Goal: Task Accomplishment & Management: Use online tool/utility

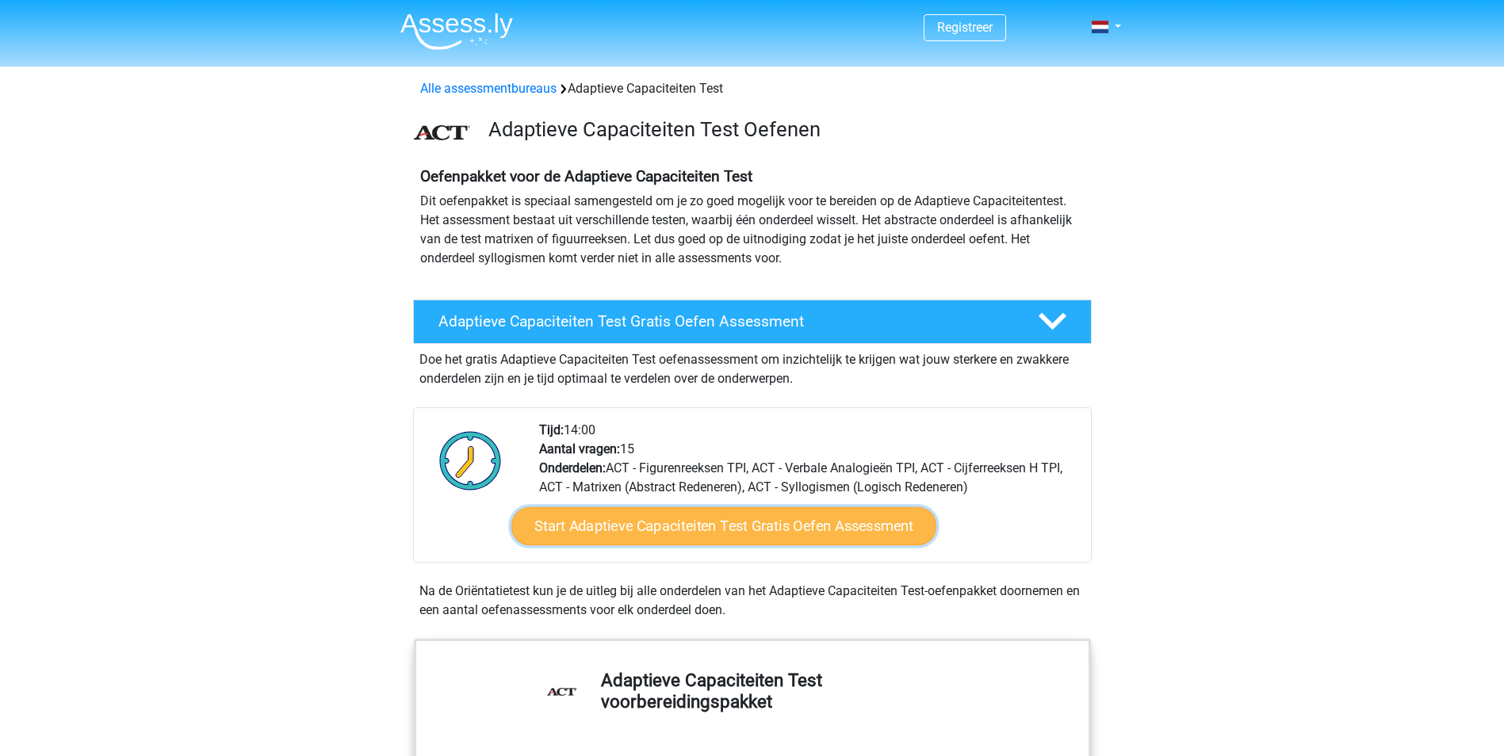
click at [670, 525] on link "Start Adaptieve Capaciteiten Test Gratis Oefen Assessment" at bounding box center [723, 526] width 425 height 38
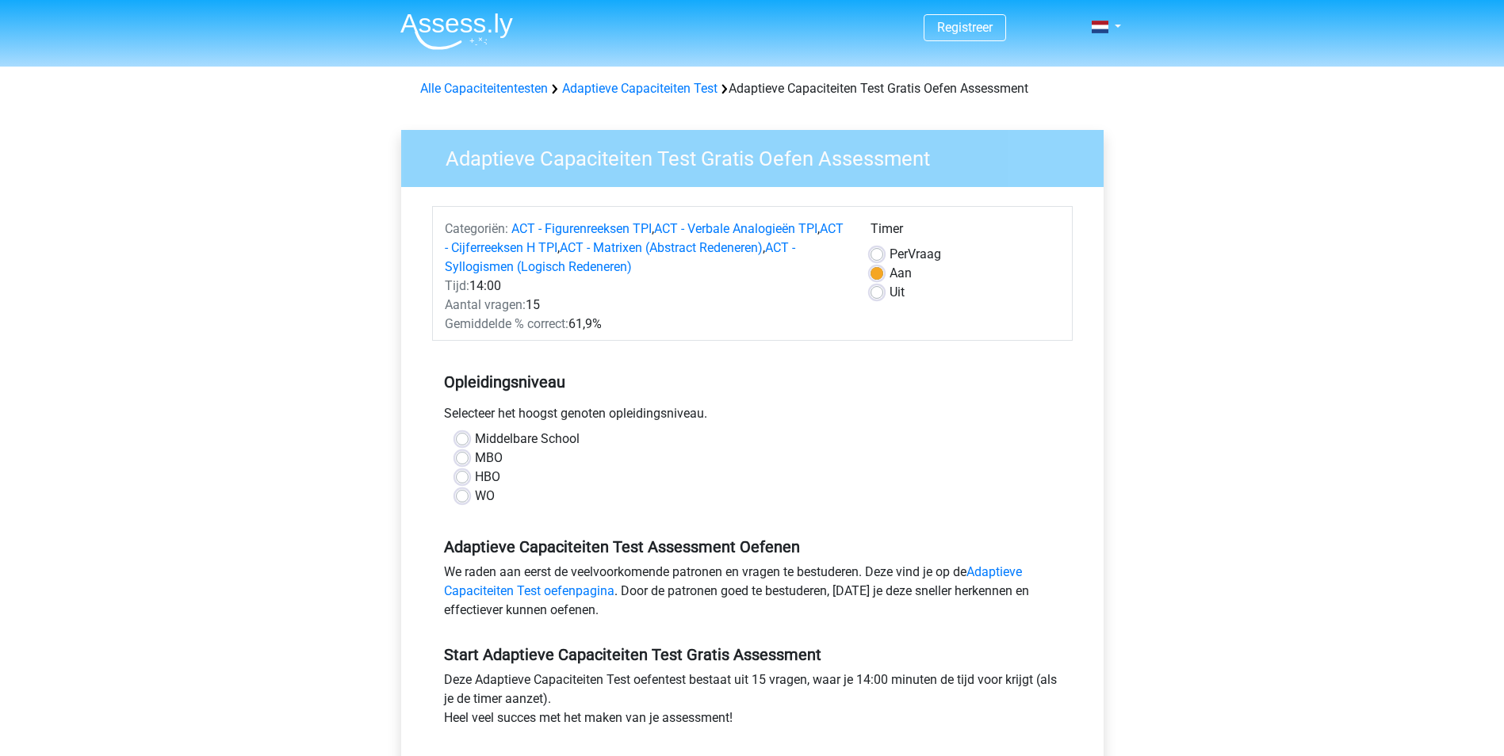
click at [475, 479] on label "HBO" at bounding box center [487, 477] width 25 height 19
click at [464, 479] on input "HBO" at bounding box center [462, 476] width 13 height 16
radio input "true"
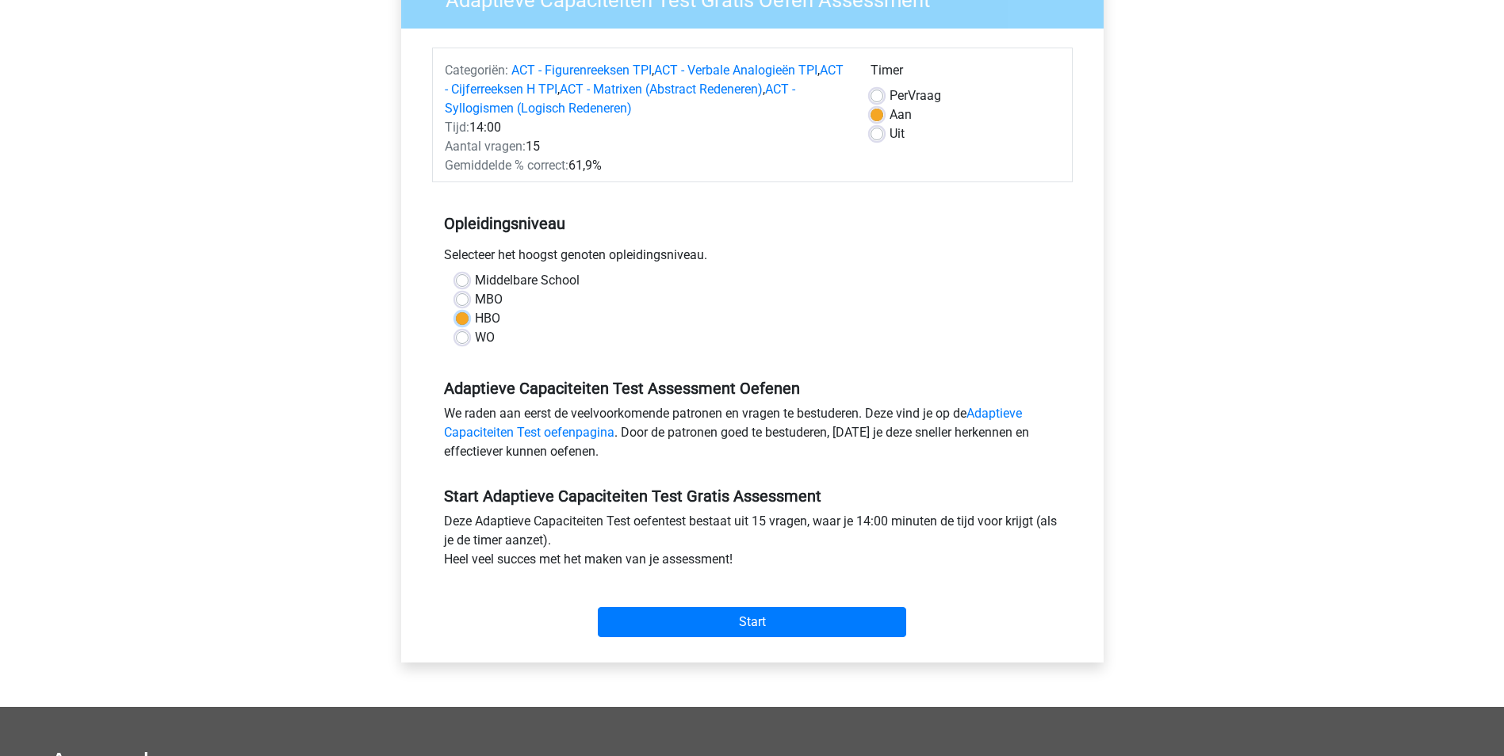
scroll to position [238, 0]
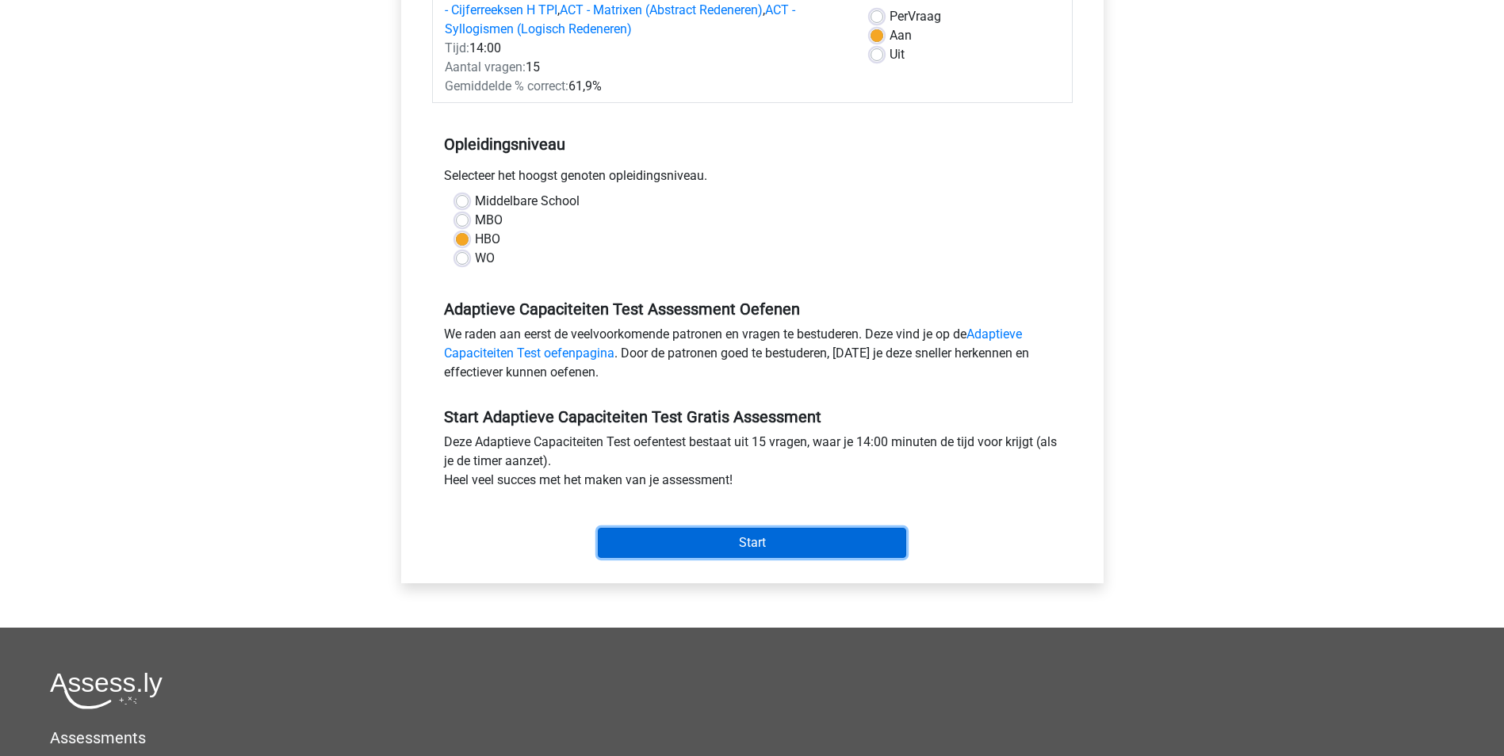
click at [686, 538] on input "Start" at bounding box center [752, 543] width 308 height 30
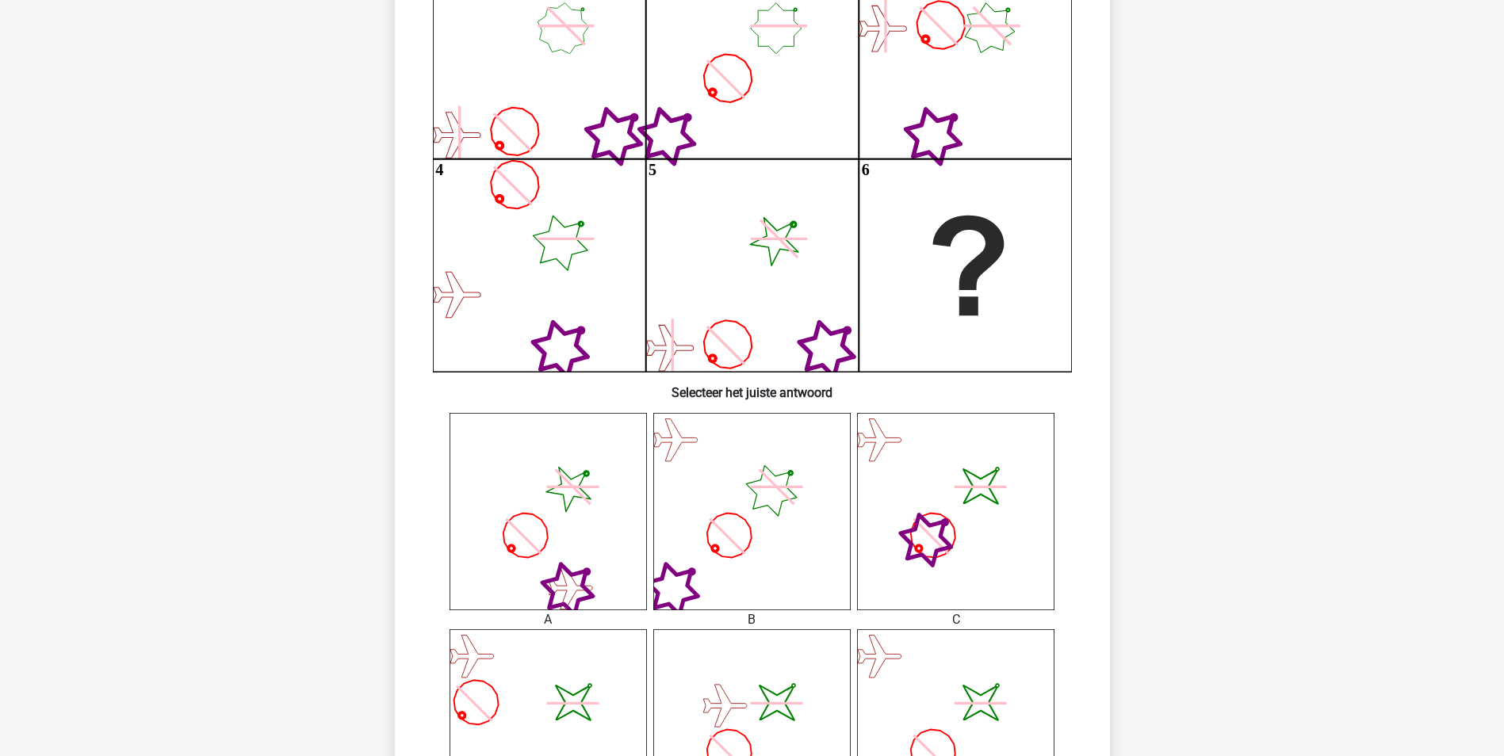
scroll to position [159, 0]
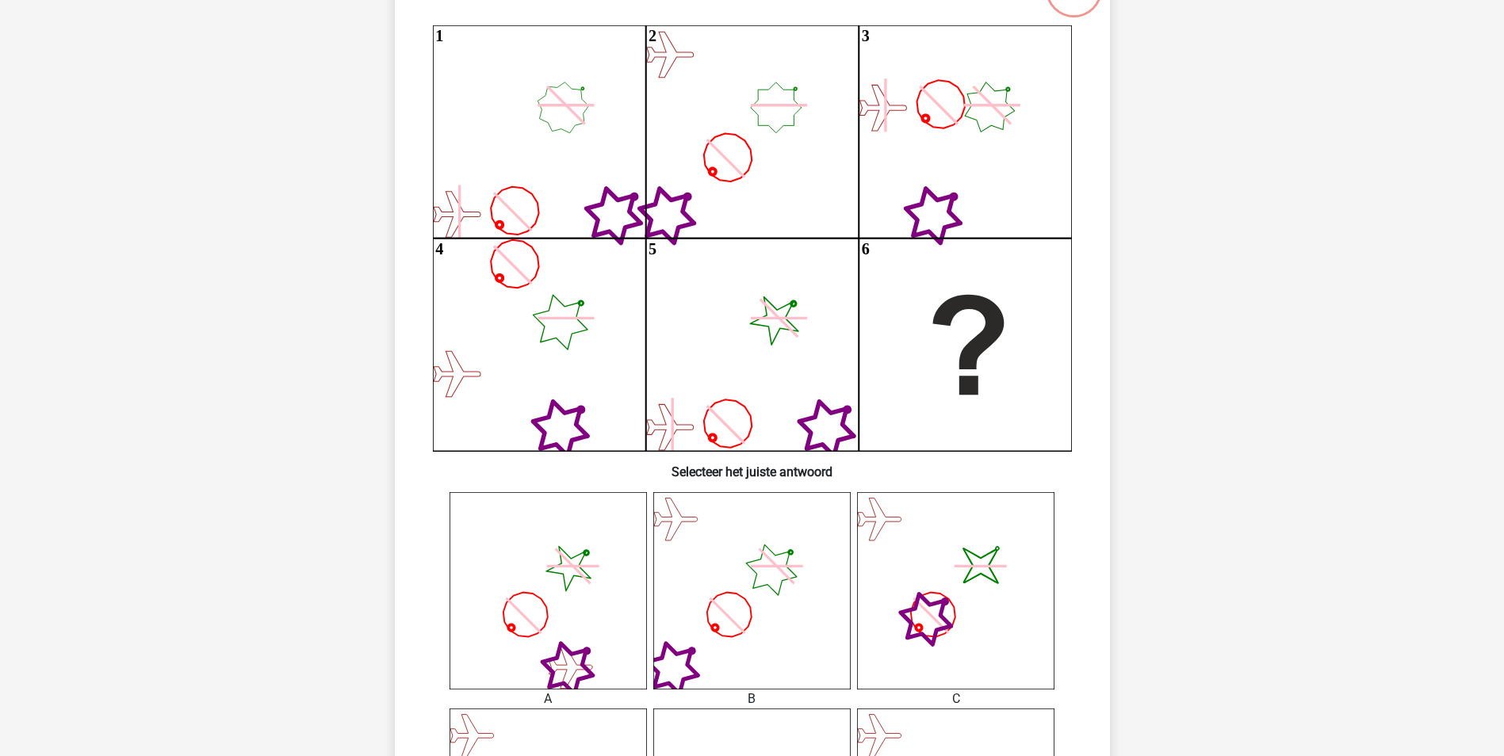
click at [961, 561] on icon "image/svg+xml" at bounding box center [955, 590] width 197 height 197
click at [919, 411] on icon "1 2 3 4 5 6" at bounding box center [752, 238] width 639 height 426
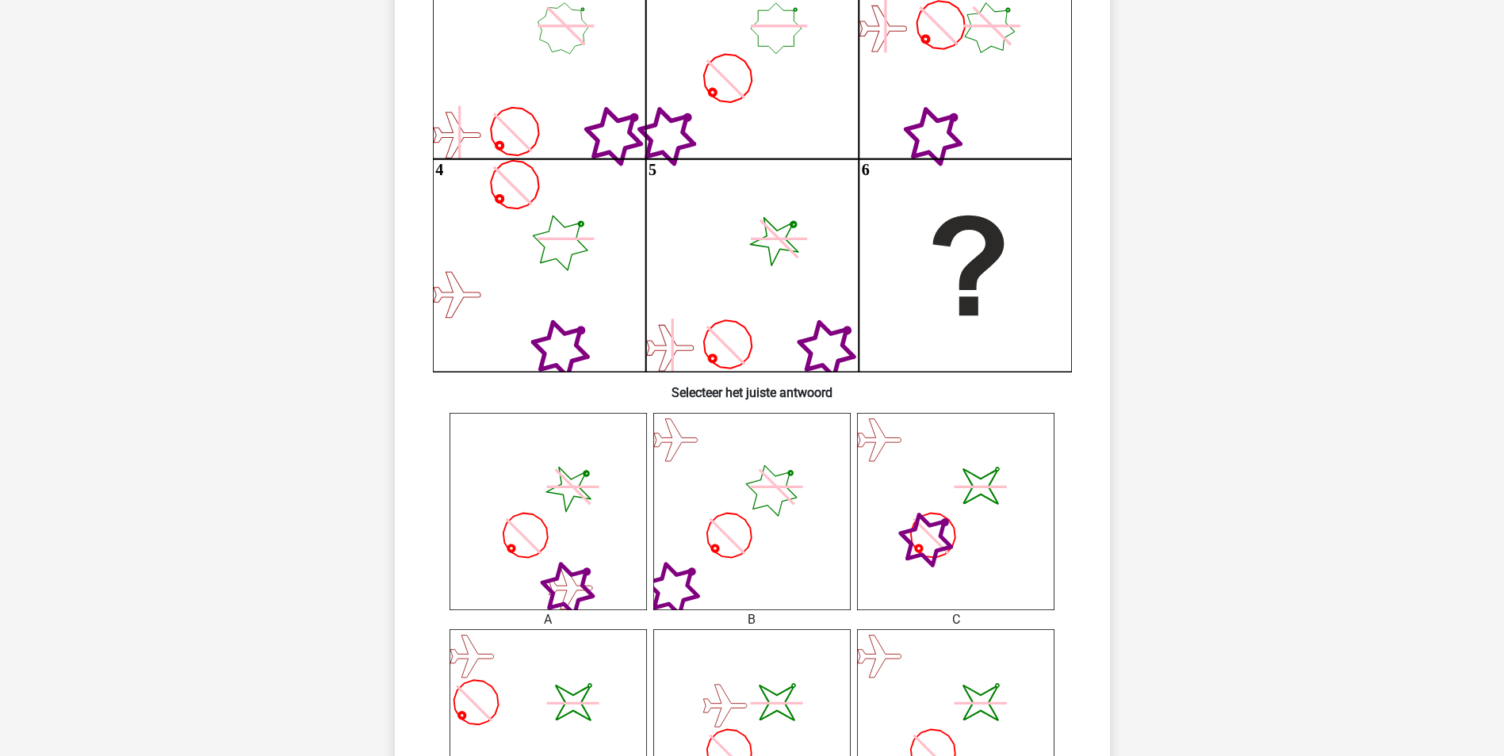
scroll to position [317, 0]
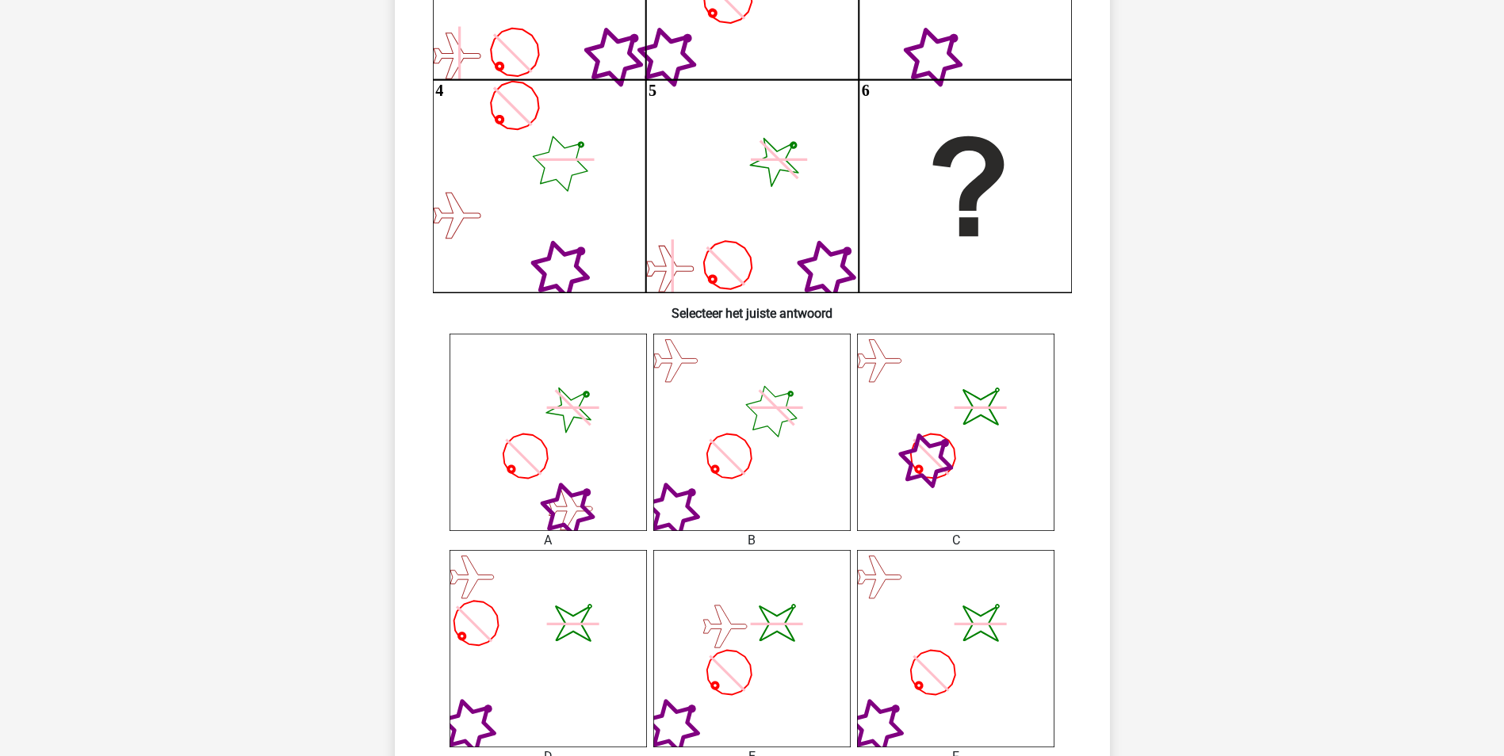
drag, startPoint x: 929, startPoint y: 484, endPoint x: 938, endPoint y: 425, distance: 60.1
click at [937, 436] on icon "image/svg+xml" at bounding box center [955, 432] width 197 height 197
drag, startPoint x: 939, startPoint y: 367, endPoint x: 953, endPoint y: 257, distance: 111.0
click at [953, 257] on div "Wat is de meest logische volgende figuur in de reeks? 1 2 3 4 5 6" at bounding box center [752, 364] width 702 height 1114
click at [931, 454] on icon "image/svg+xml" at bounding box center [955, 432] width 197 height 197
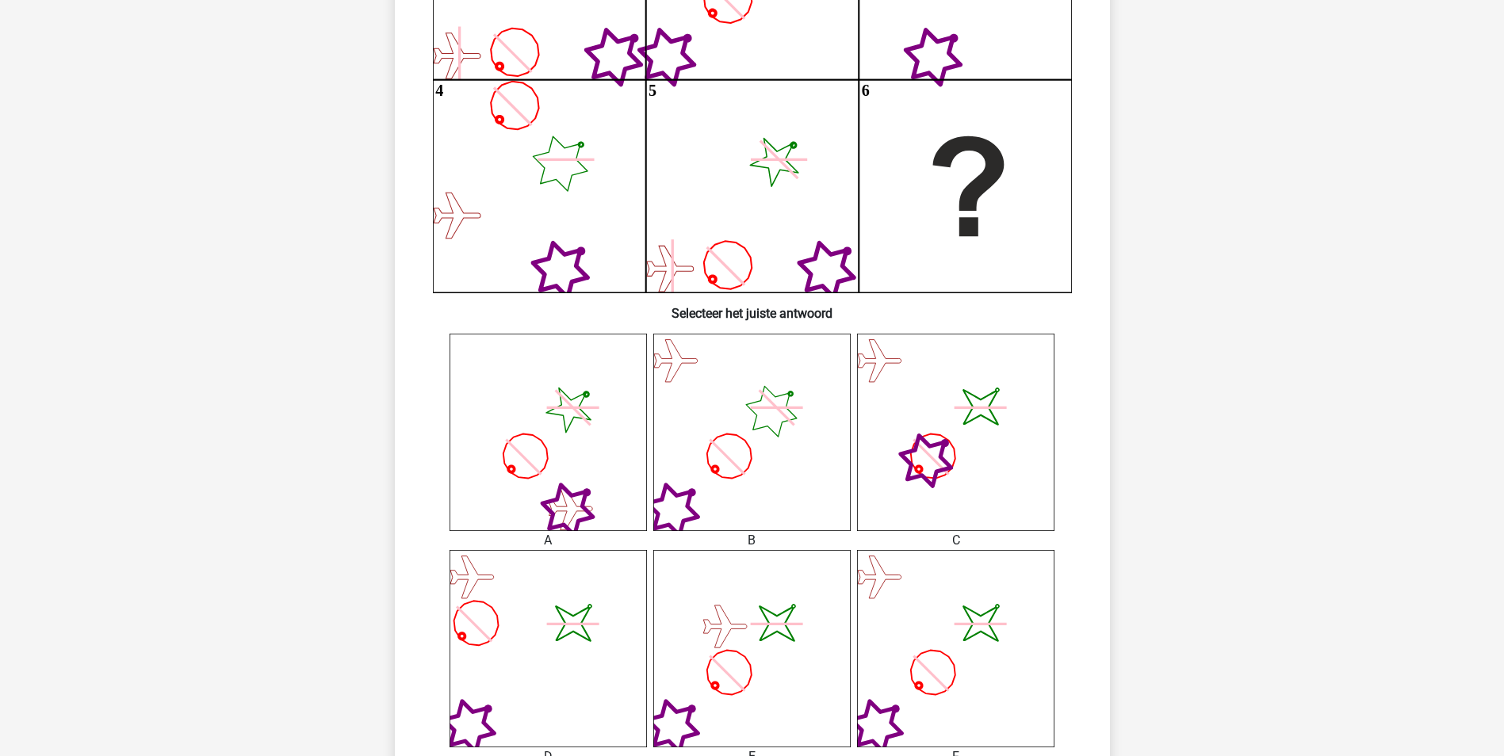
drag, startPoint x: 962, startPoint y: 540, endPoint x: 935, endPoint y: 543, distance: 26.3
click at [935, 543] on div "C" at bounding box center [955, 540] width 221 height 19
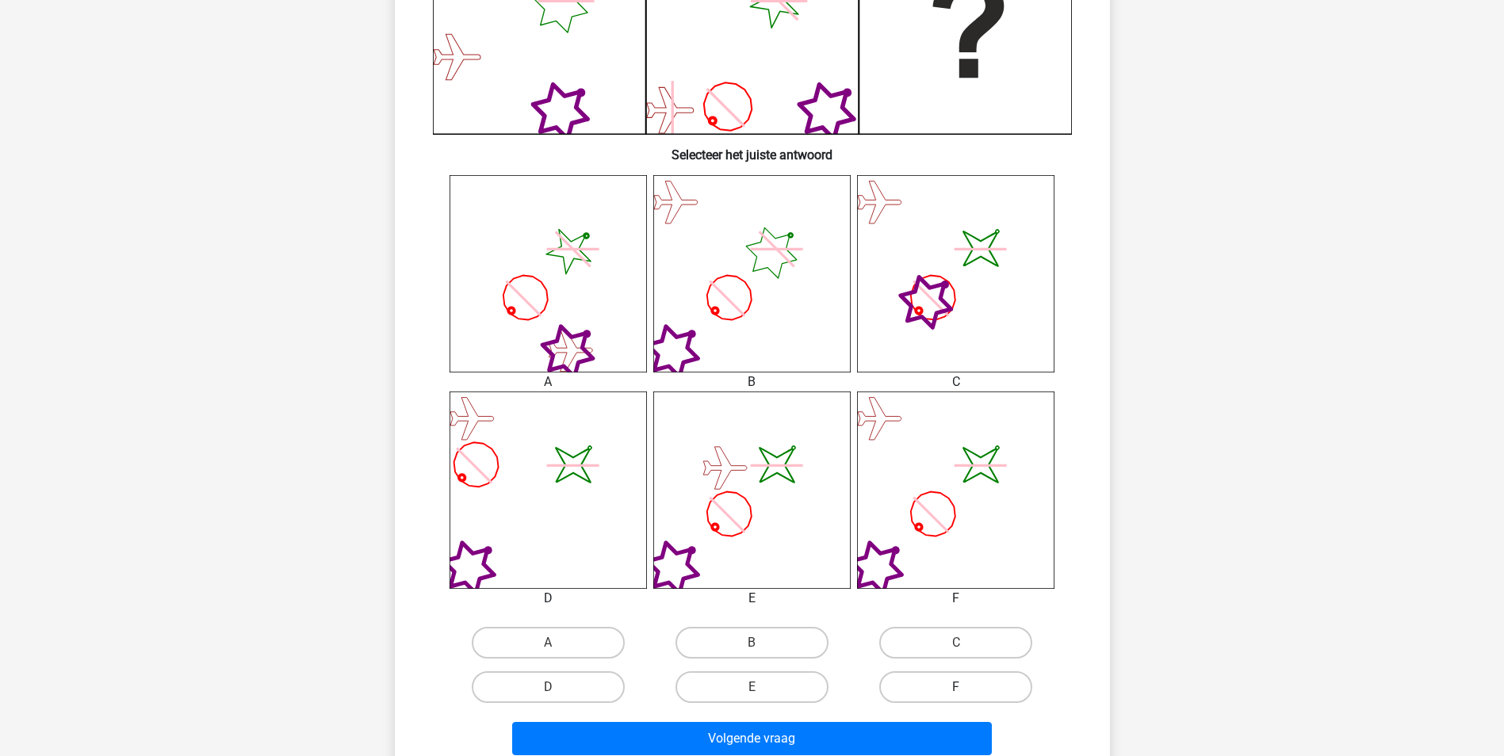
click at [950, 689] on label "F" at bounding box center [955, 687] width 153 height 32
click at [956, 689] on input "F" at bounding box center [961, 692] width 10 height 10
radio input "true"
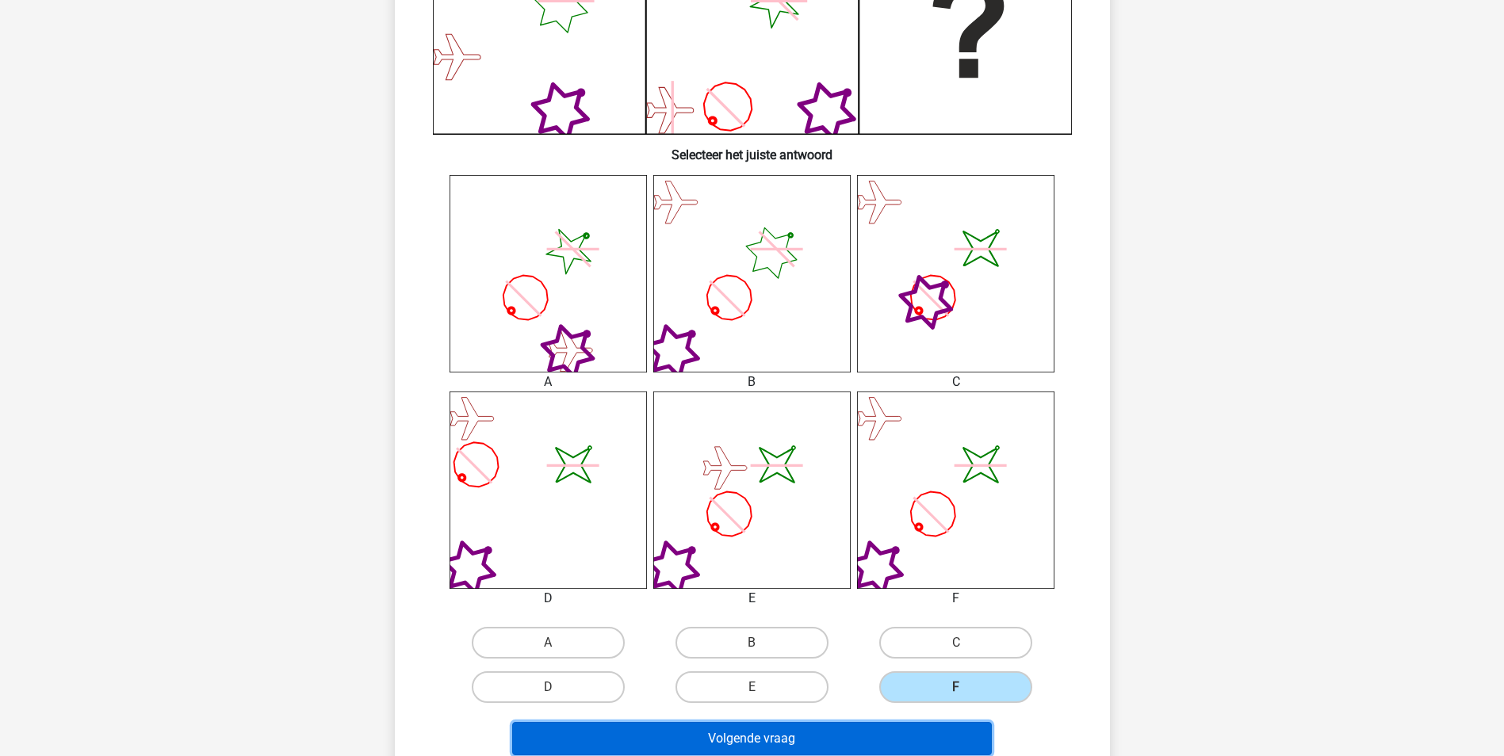
click at [861, 731] on button "Volgende vraag" at bounding box center [752, 738] width 480 height 33
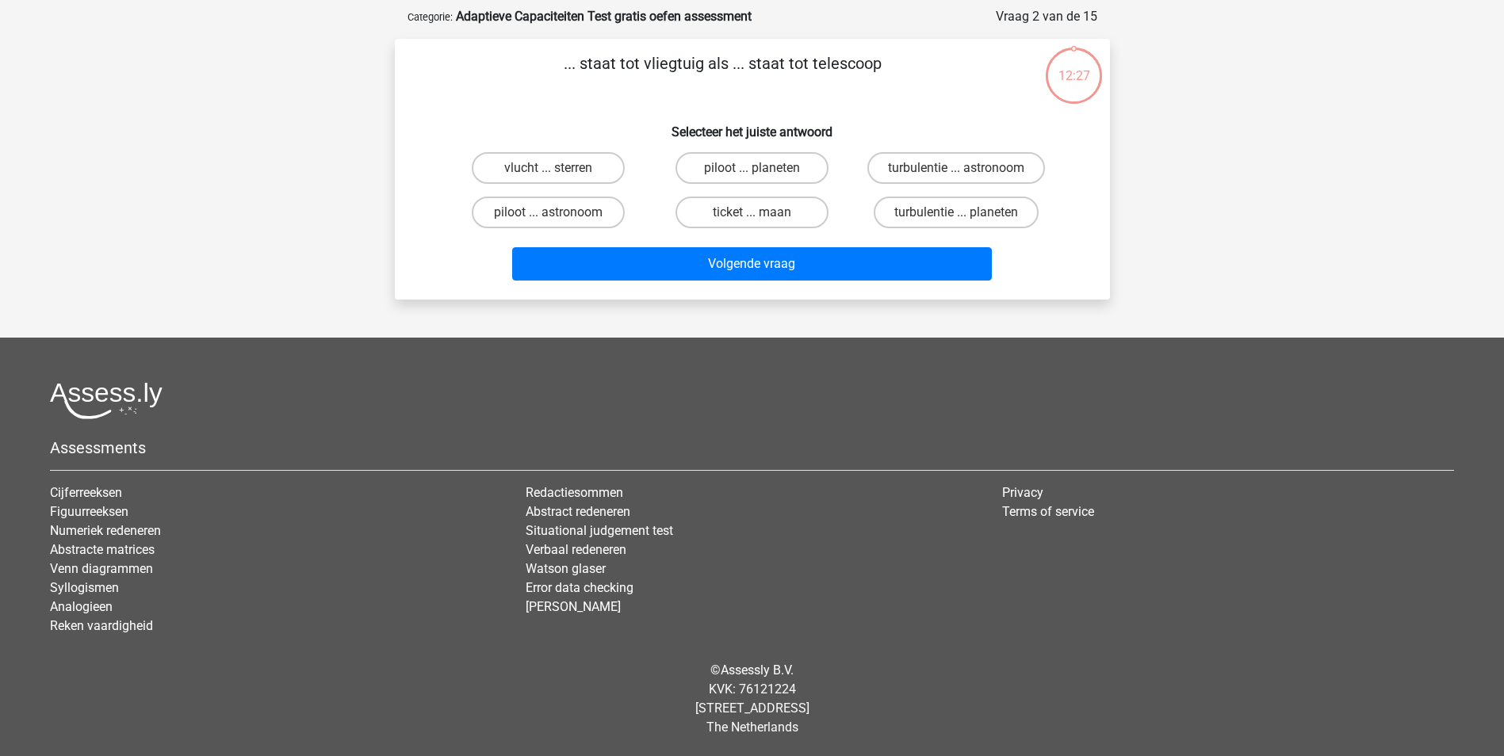
scroll to position [0, 0]
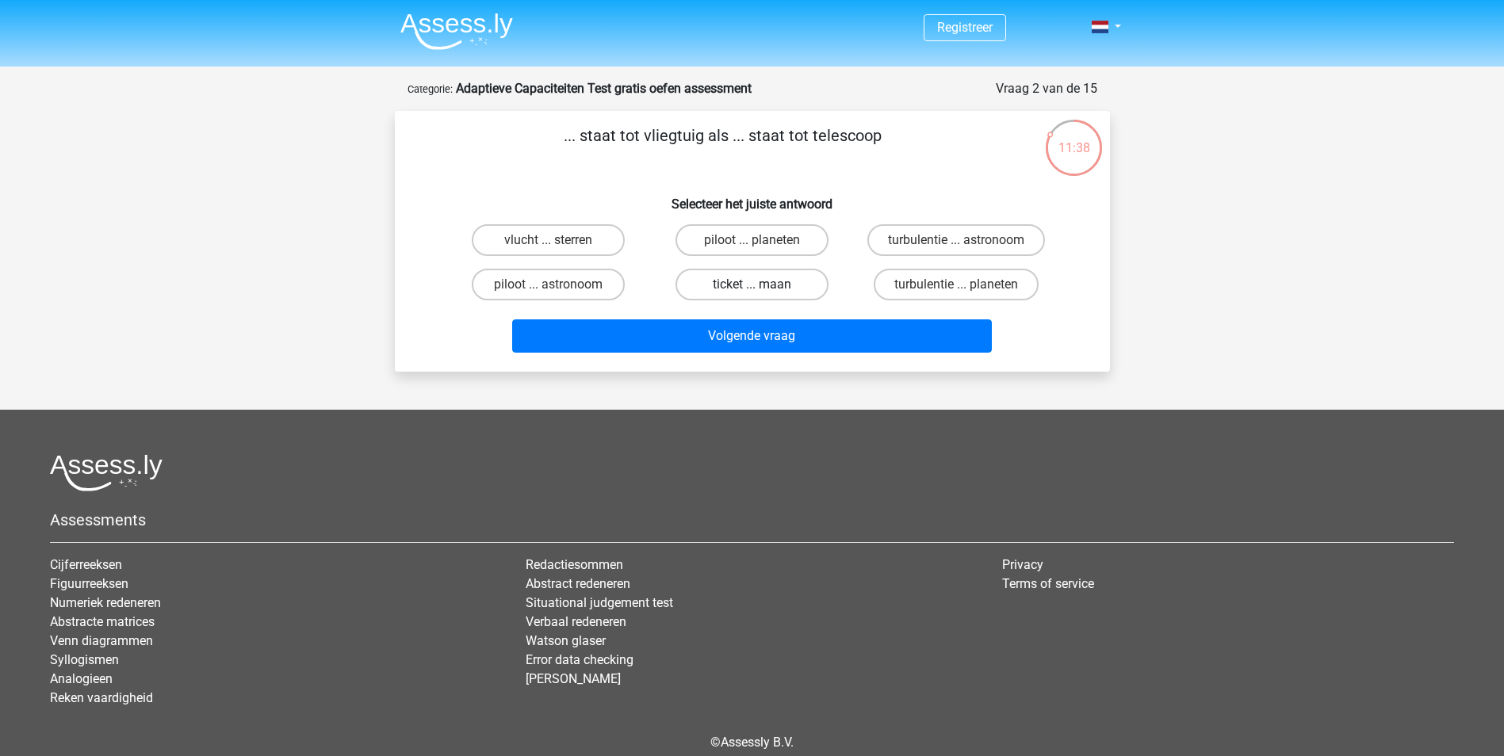
click at [750, 284] on label "ticket ... maan" at bounding box center [751, 285] width 153 height 32
click at [751, 285] on input "ticket ... maan" at bounding box center [756, 290] width 10 height 10
radio input "true"
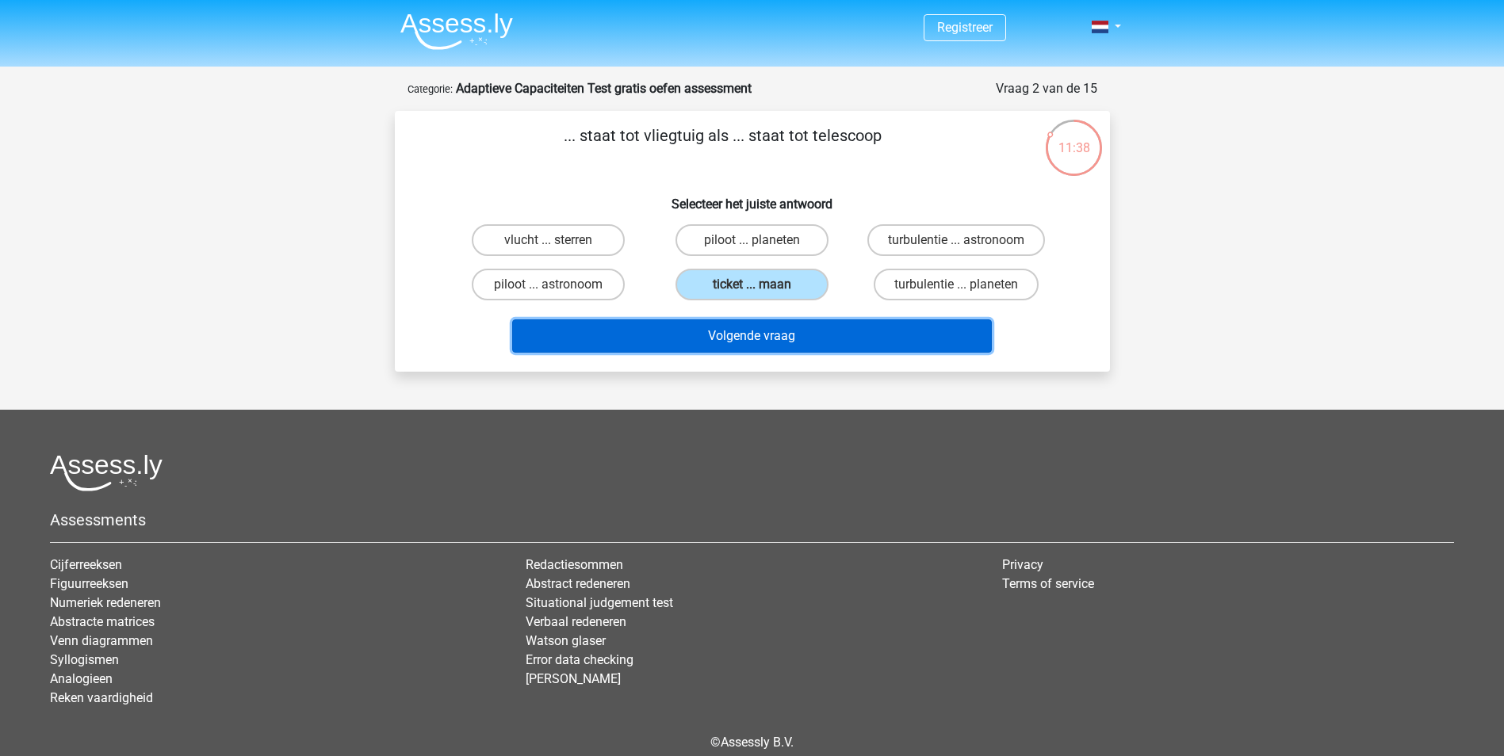
click at [740, 327] on button "Volgende vraag" at bounding box center [752, 335] width 480 height 33
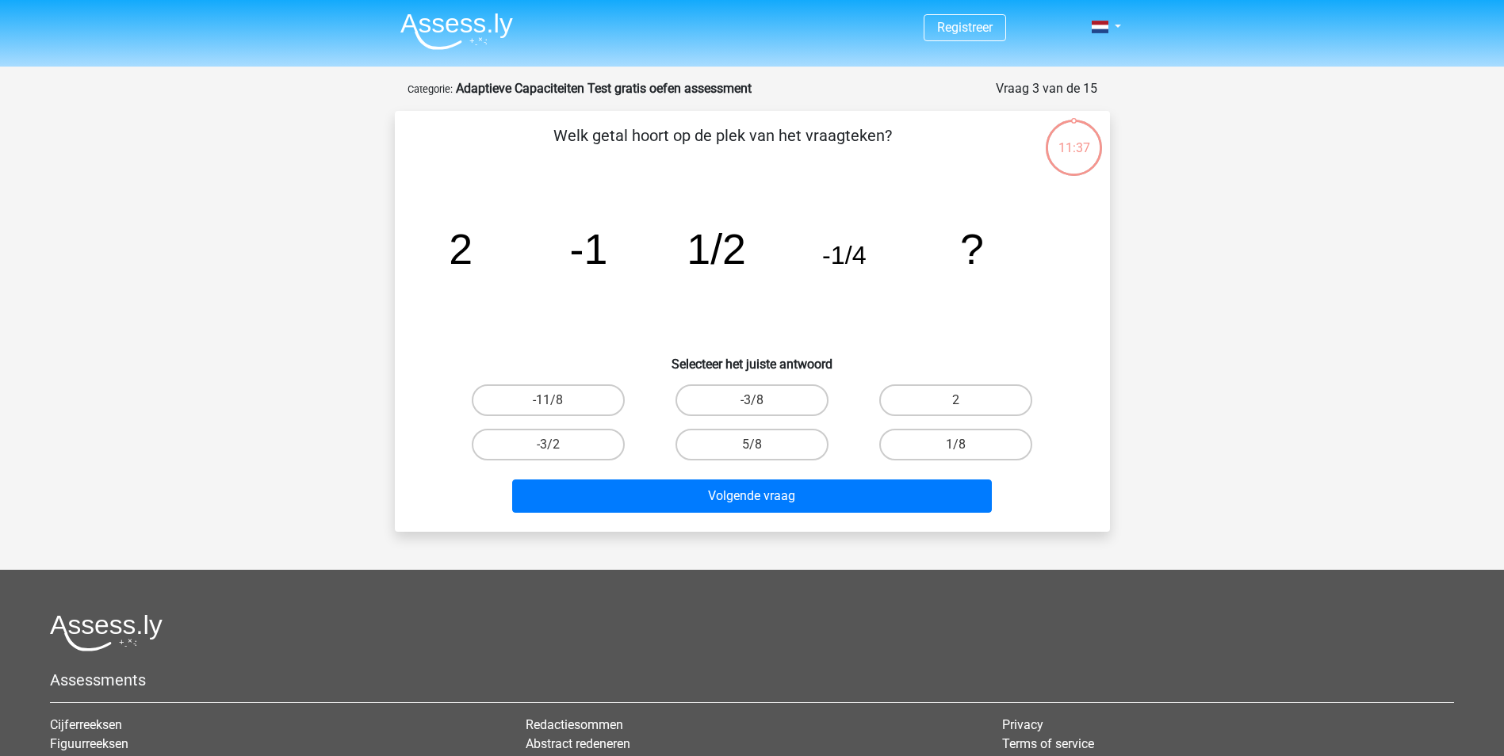
scroll to position [79, 0]
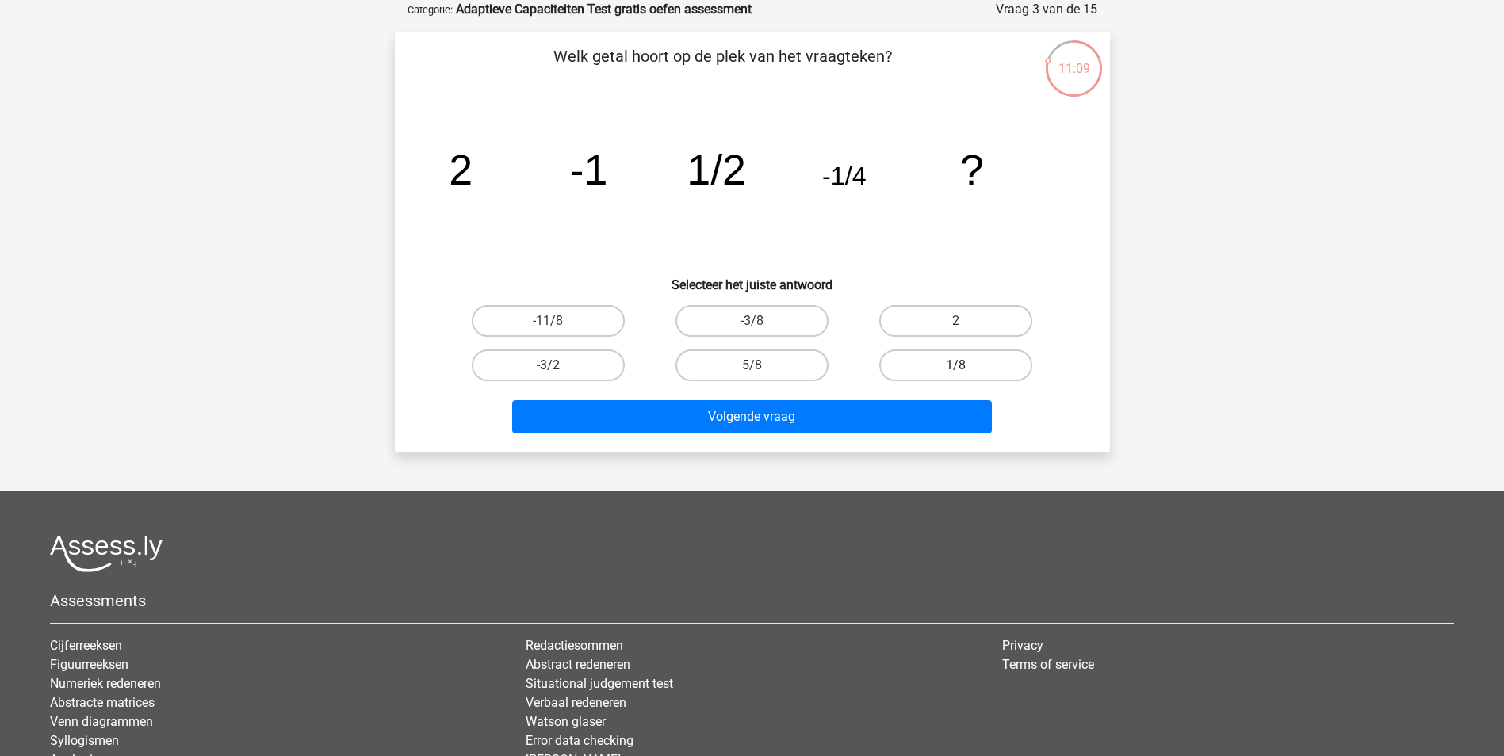
click at [953, 361] on label "1/8" at bounding box center [955, 366] width 153 height 32
click at [956, 365] on input "1/8" at bounding box center [961, 370] width 10 height 10
radio input "true"
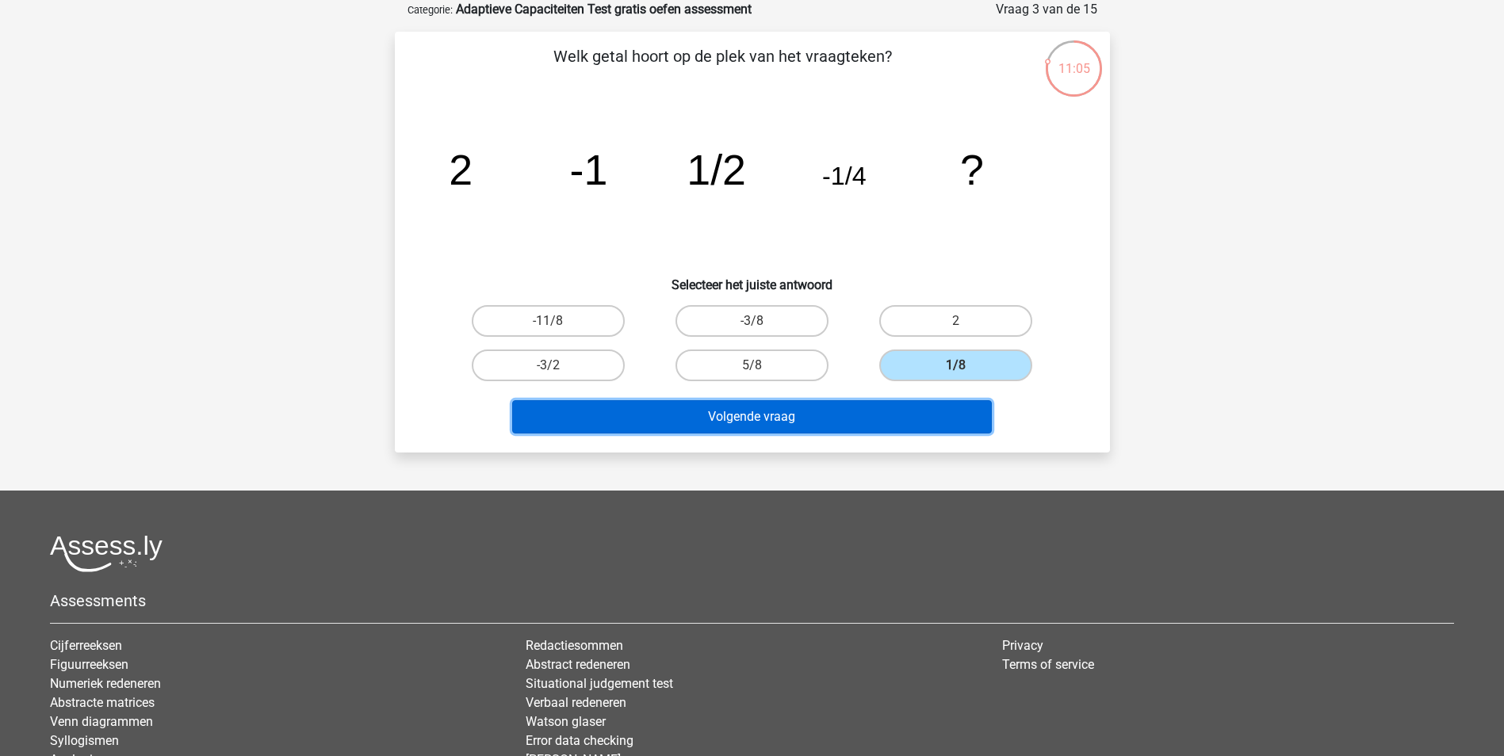
click at [834, 413] on button "Volgende vraag" at bounding box center [752, 416] width 480 height 33
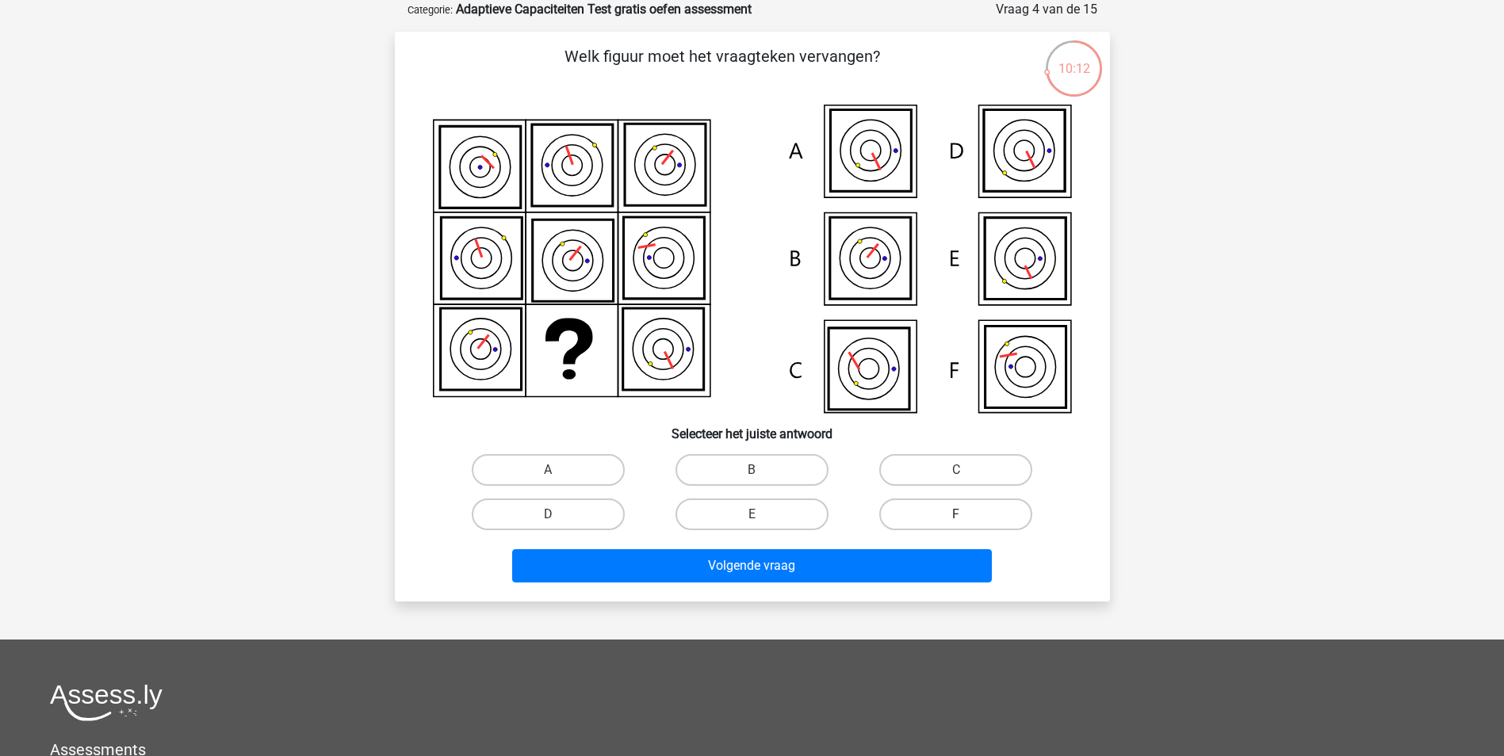
click at [946, 511] on label "F" at bounding box center [955, 515] width 153 height 32
click at [956, 514] on input "F" at bounding box center [961, 519] width 10 height 10
radio input "true"
click at [946, 511] on label "F" at bounding box center [955, 515] width 153 height 32
click at [956, 514] on input "F" at bounding box center [961, 519] width 10 height 10
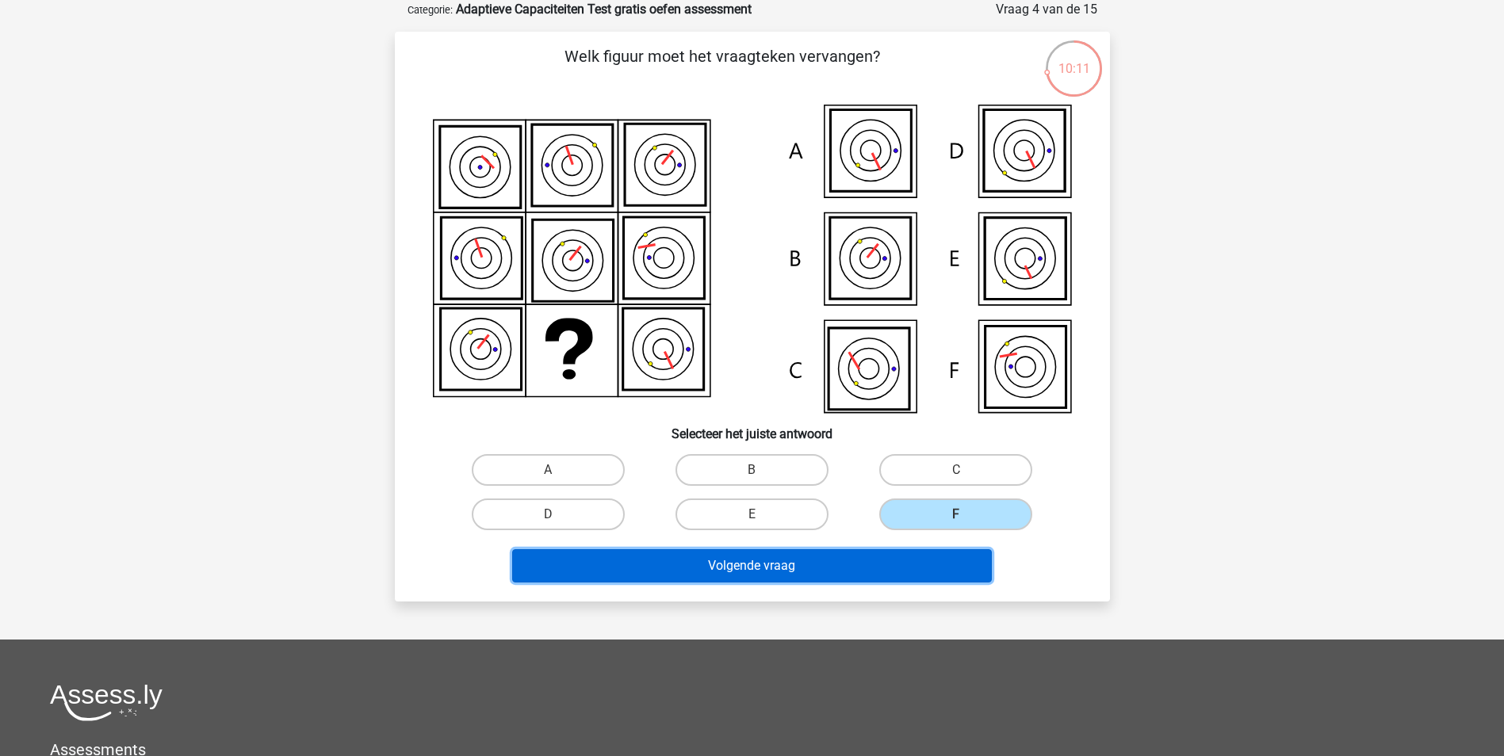
click at [827, 565] on button "Volgende vraag" at bounding box center [752, 565] width 480 height 33
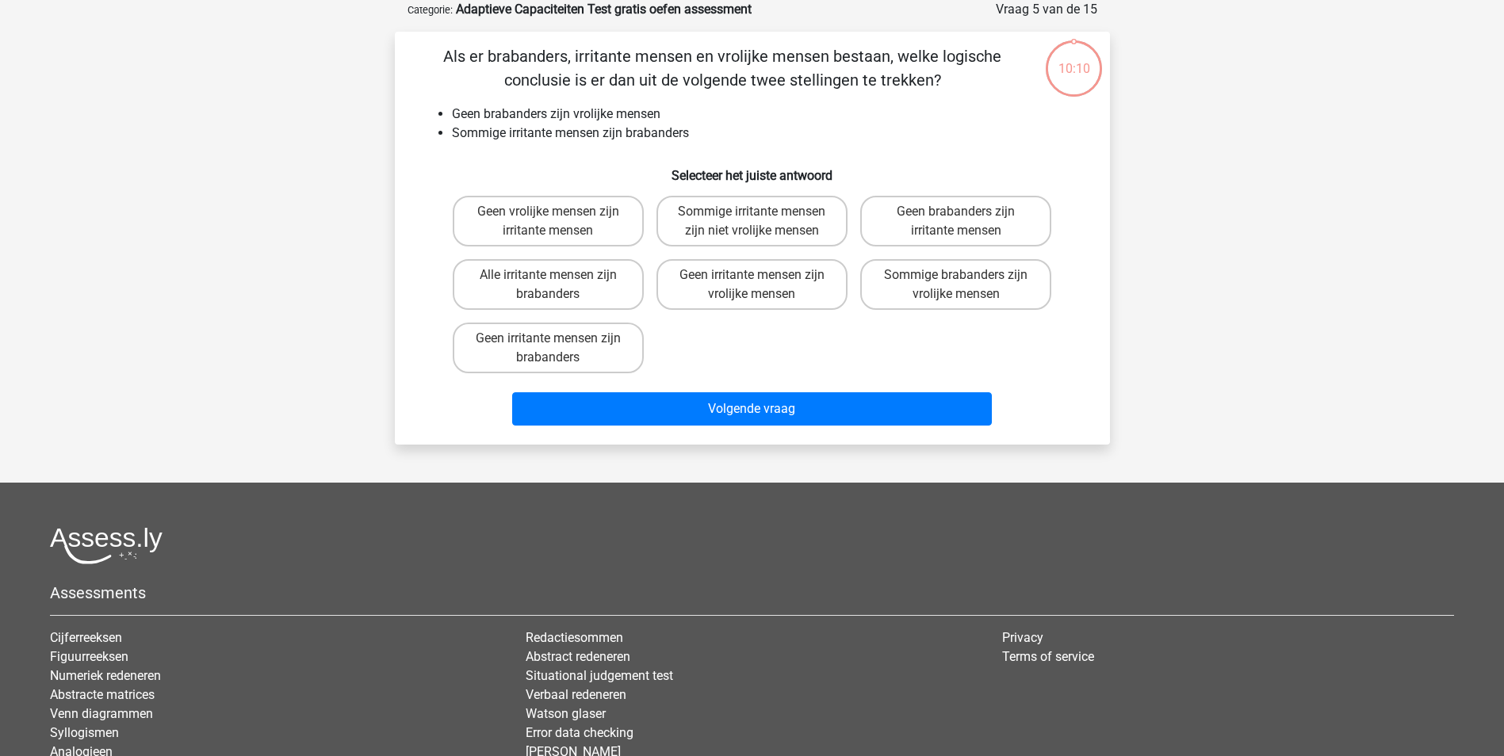
scroll to position [0, 0]
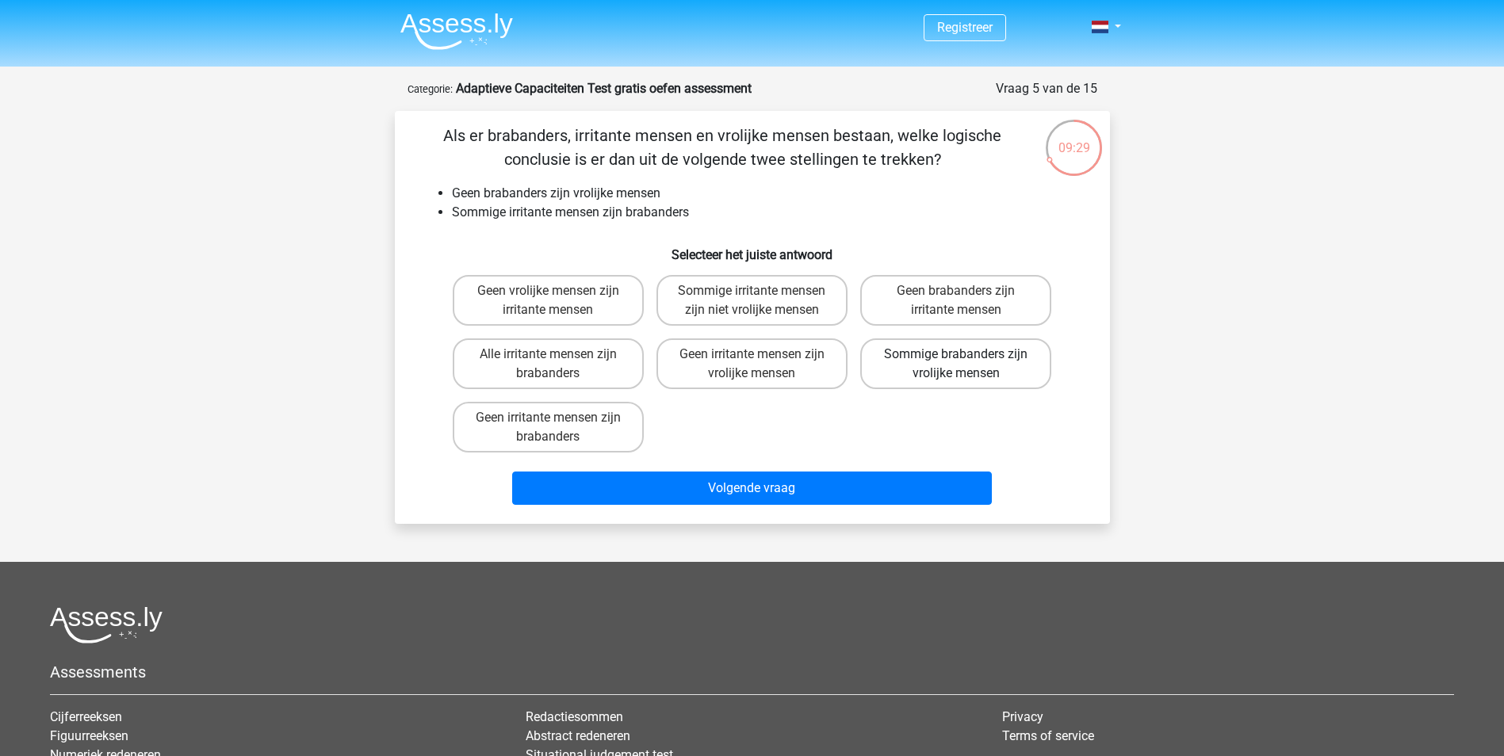
click at [906, 364] on label "Sommige brabanders zijn vrolijke mensen" at bounding box center [955, 363] width 191 height 51
click at [956, 364] on input "Sommige brabanders zijn vrolijke mensen" at bounding box center [961, 359] width 10 height 10
radio input "true"
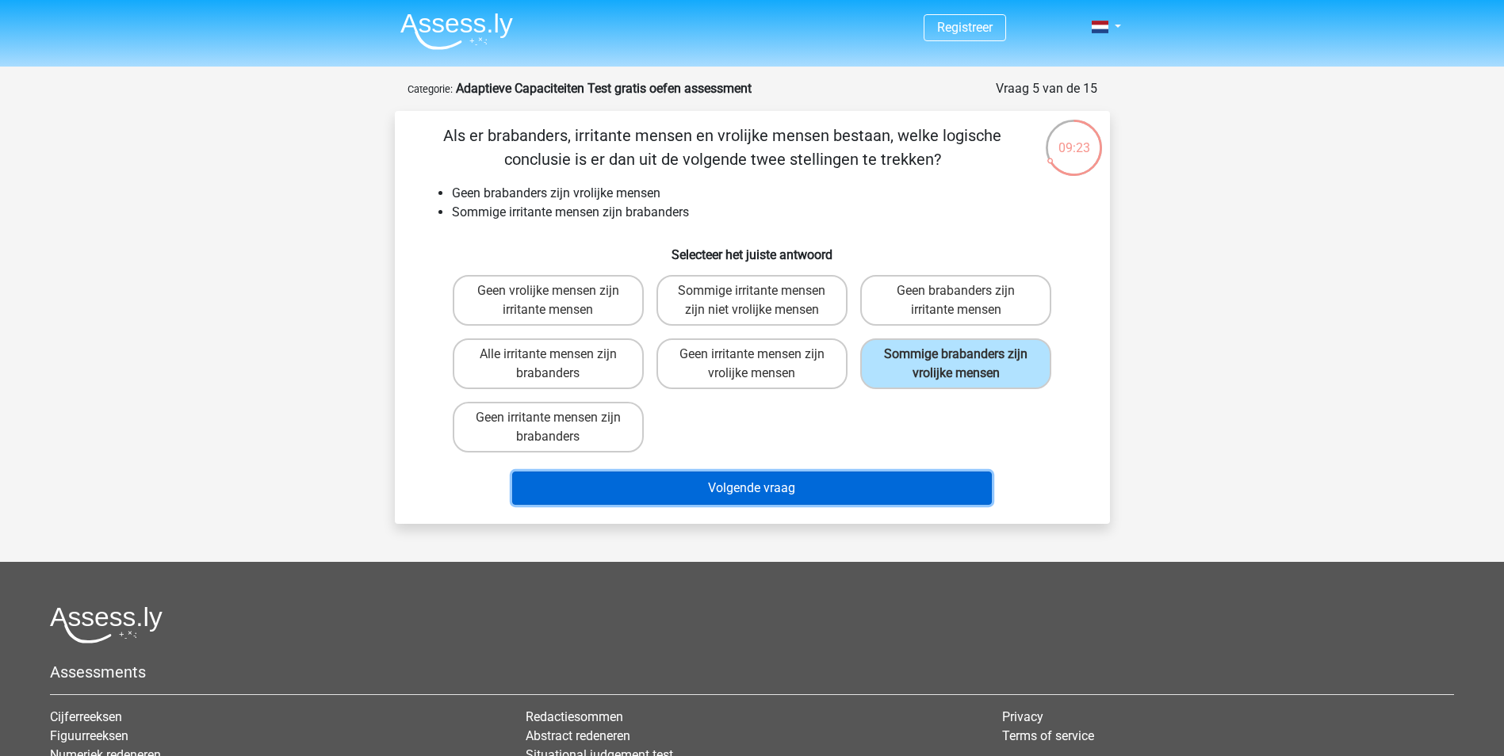
click at [779, 481] on button "Volgende vraag" at bounding box center [752, 488] width 480 height 33
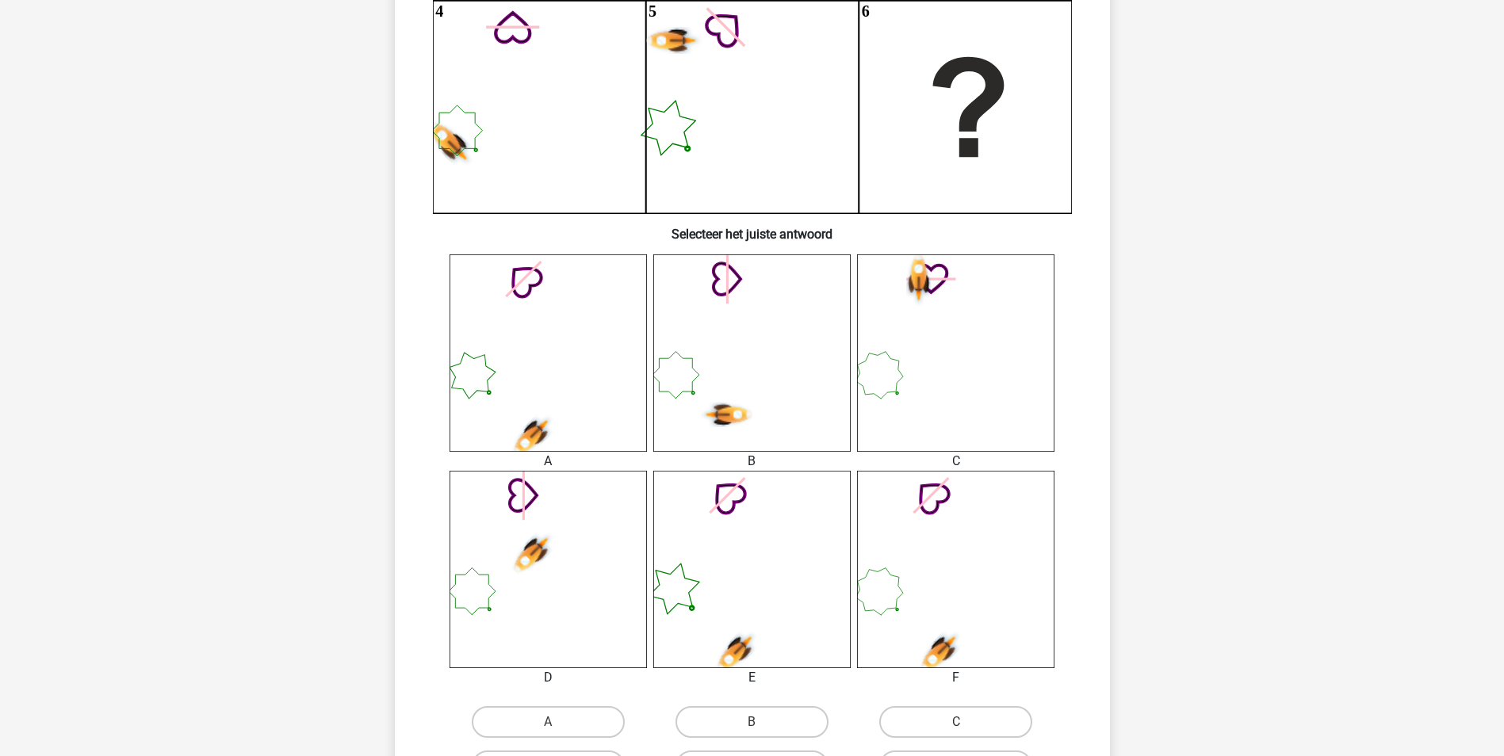
scroll to position [476, 0]
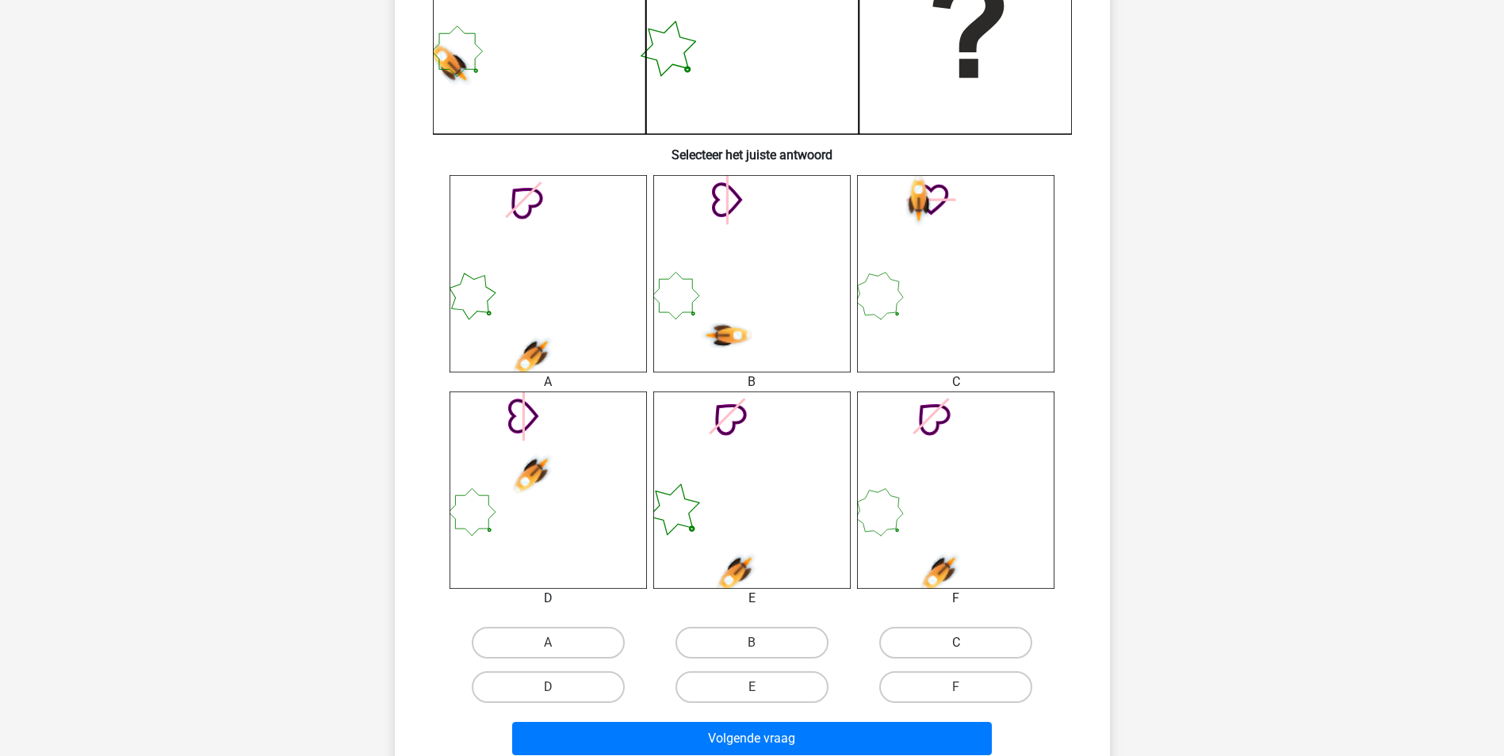
click at [939, 648] on label "C" at bounding box center [955, 643] width 153 height 32
click at [956, 648] on input "C" at bounding box center [961, 648] width 10 height 10
radio input "true"
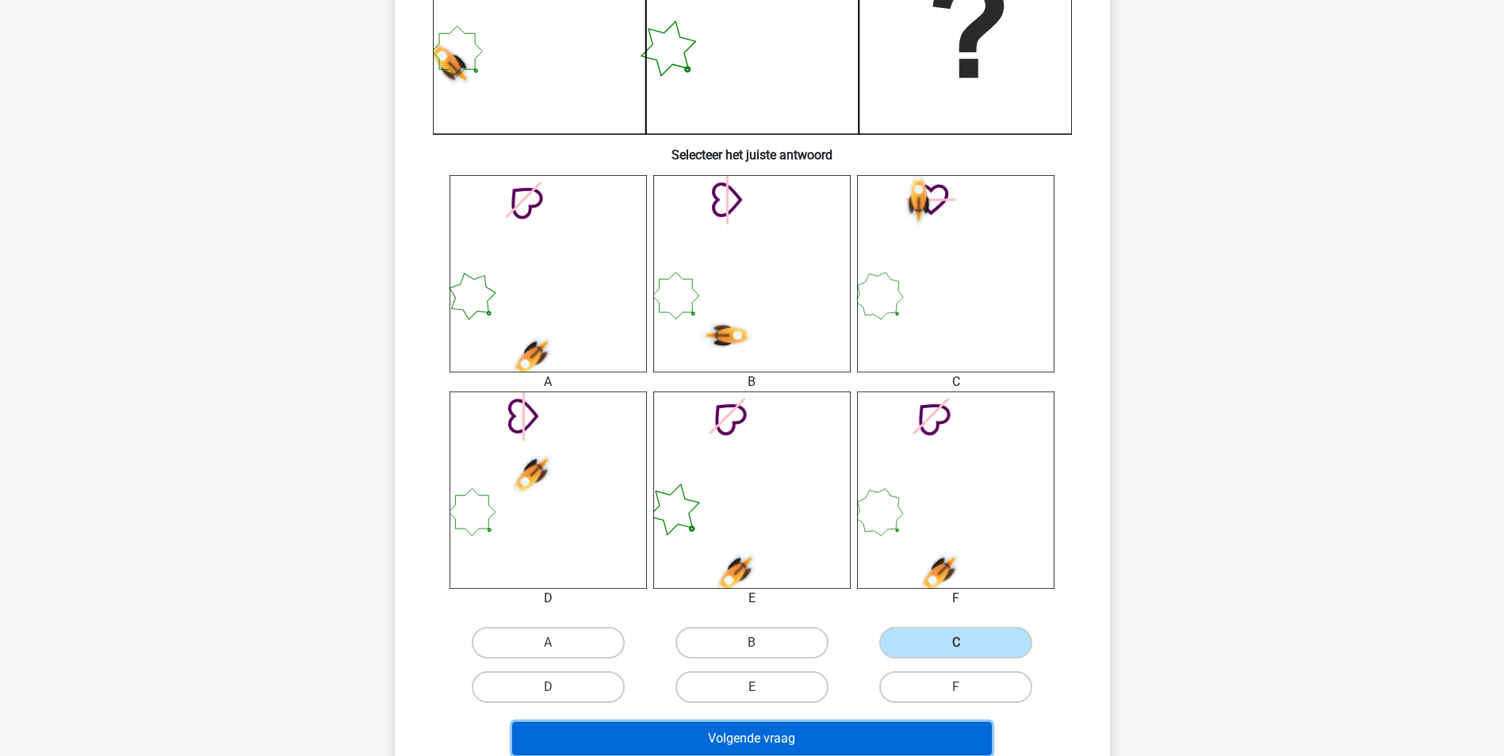
click at [851, 740] on button "Volgende vraag" at bounding box center [752, 738] width 480 height 33
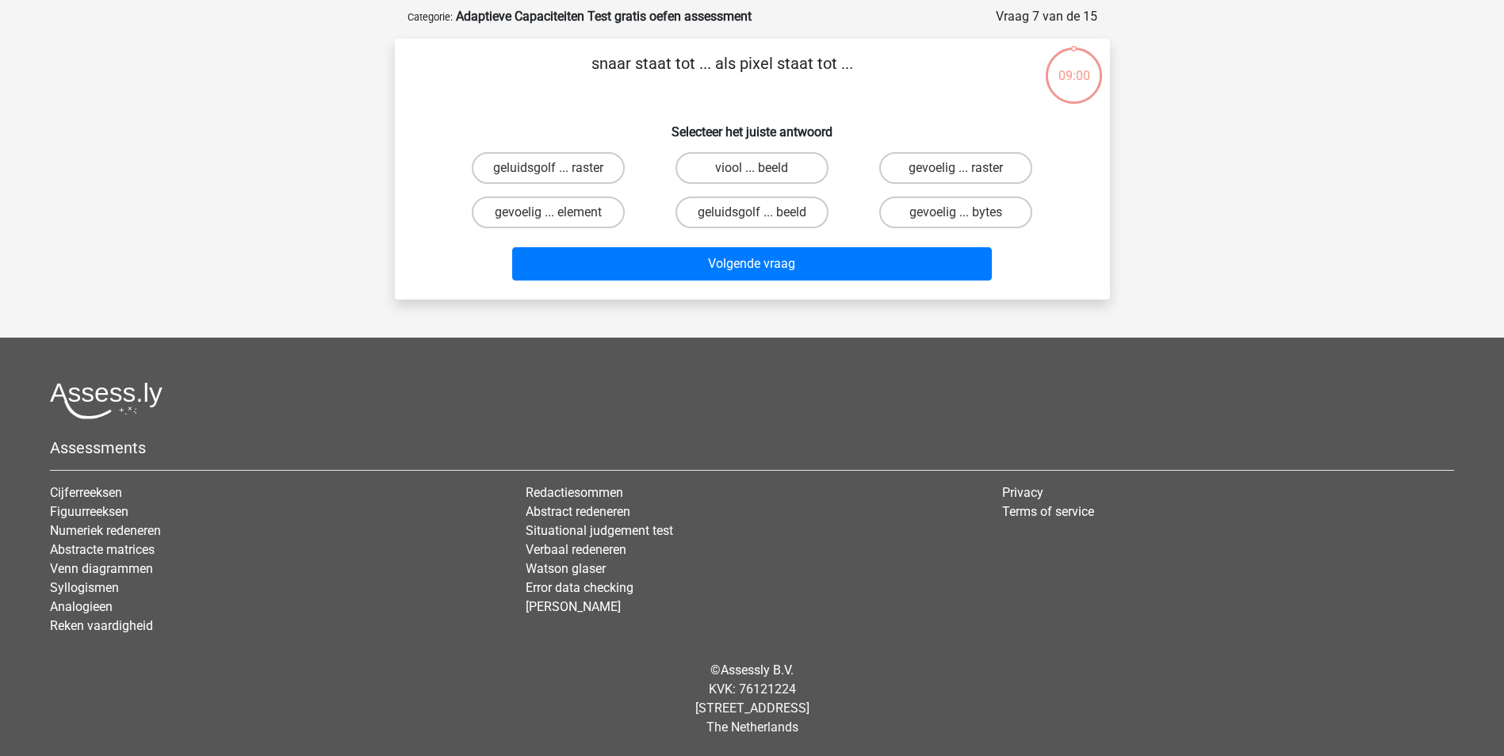
scroll to position [0, 0]
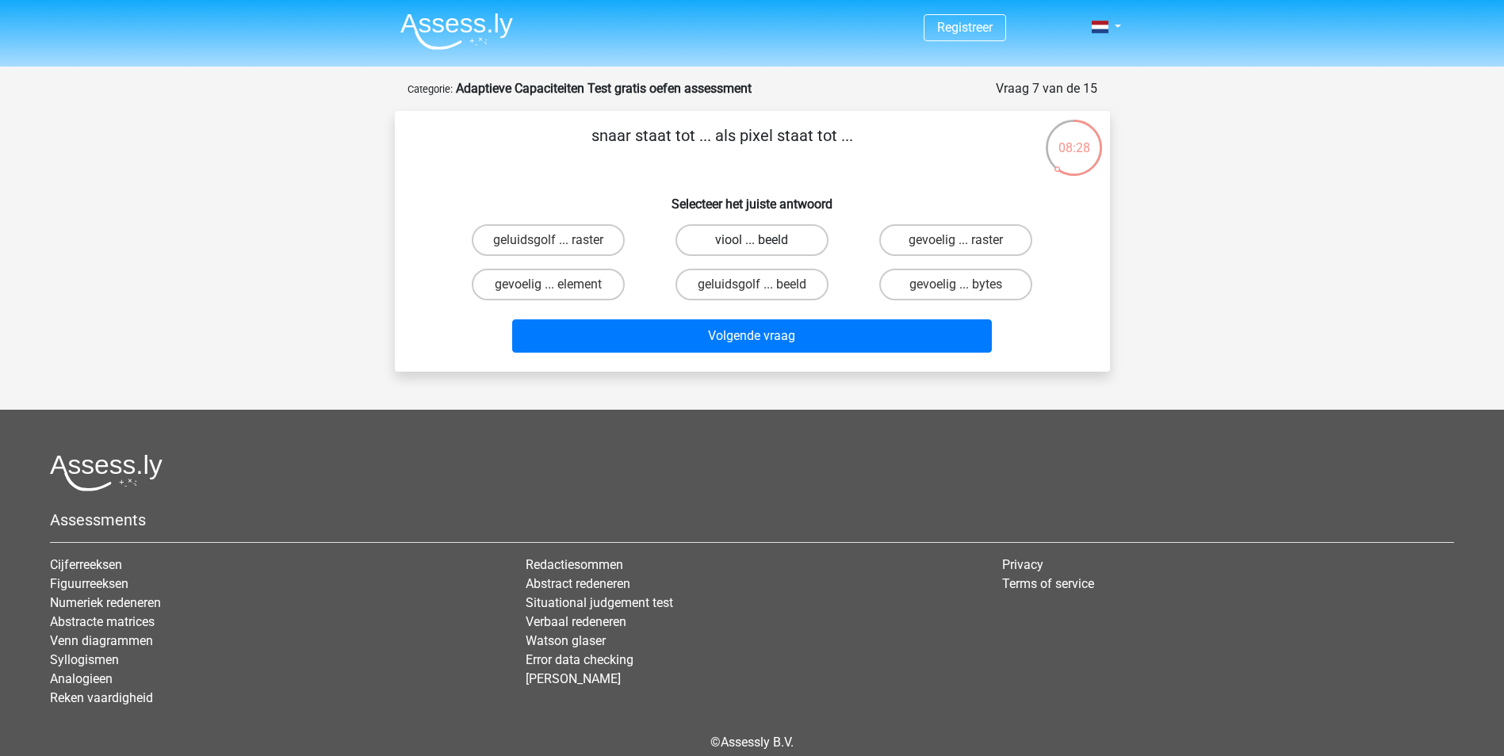
click at [732, 240] on label "viool ... beeld" at bounding box center [751, 240] width 153 height 32
click at [751, 240] on input "viool ... beeld" at bounding box center [756, 245] width 10 height 10
radio input "true"
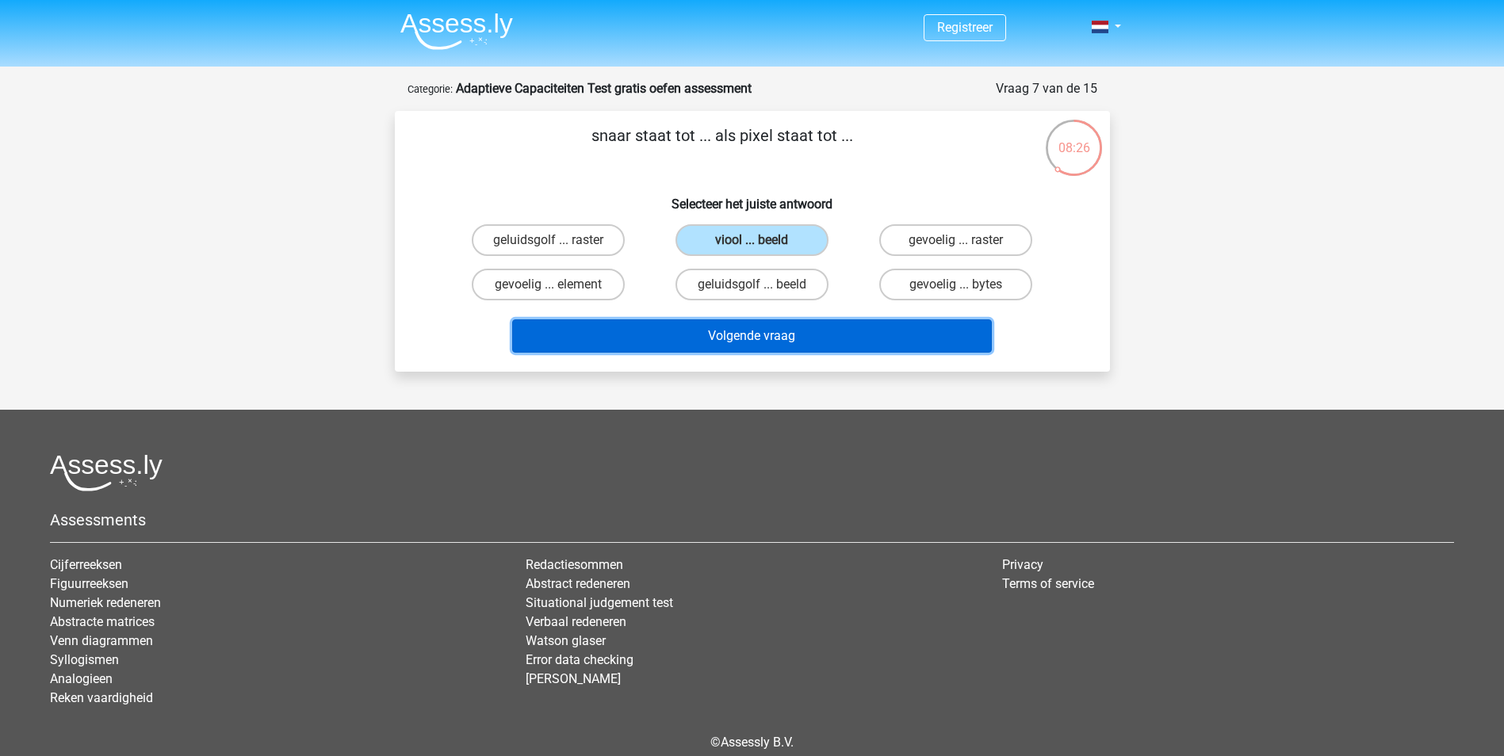
click at [738, 326] on button "Volgende vraag" at bounding box center [752, 335] width 480 height 33
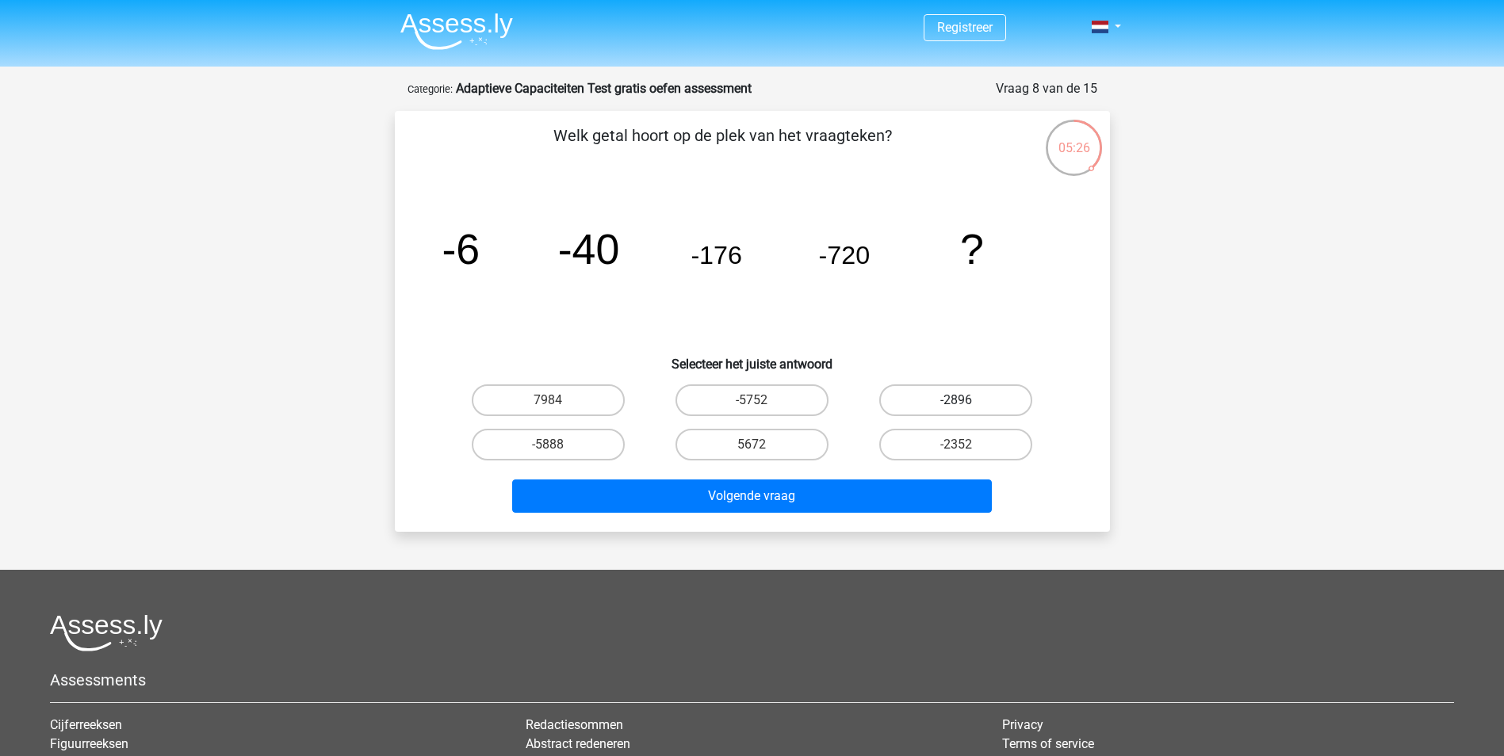
click at [948, 399] on label "-2896" at bounding box center [955, 400] width 153 height 32
click at [956, 400] on input "-2896" at bounding box center [961, 405] width 10 height 10
radio input "true"
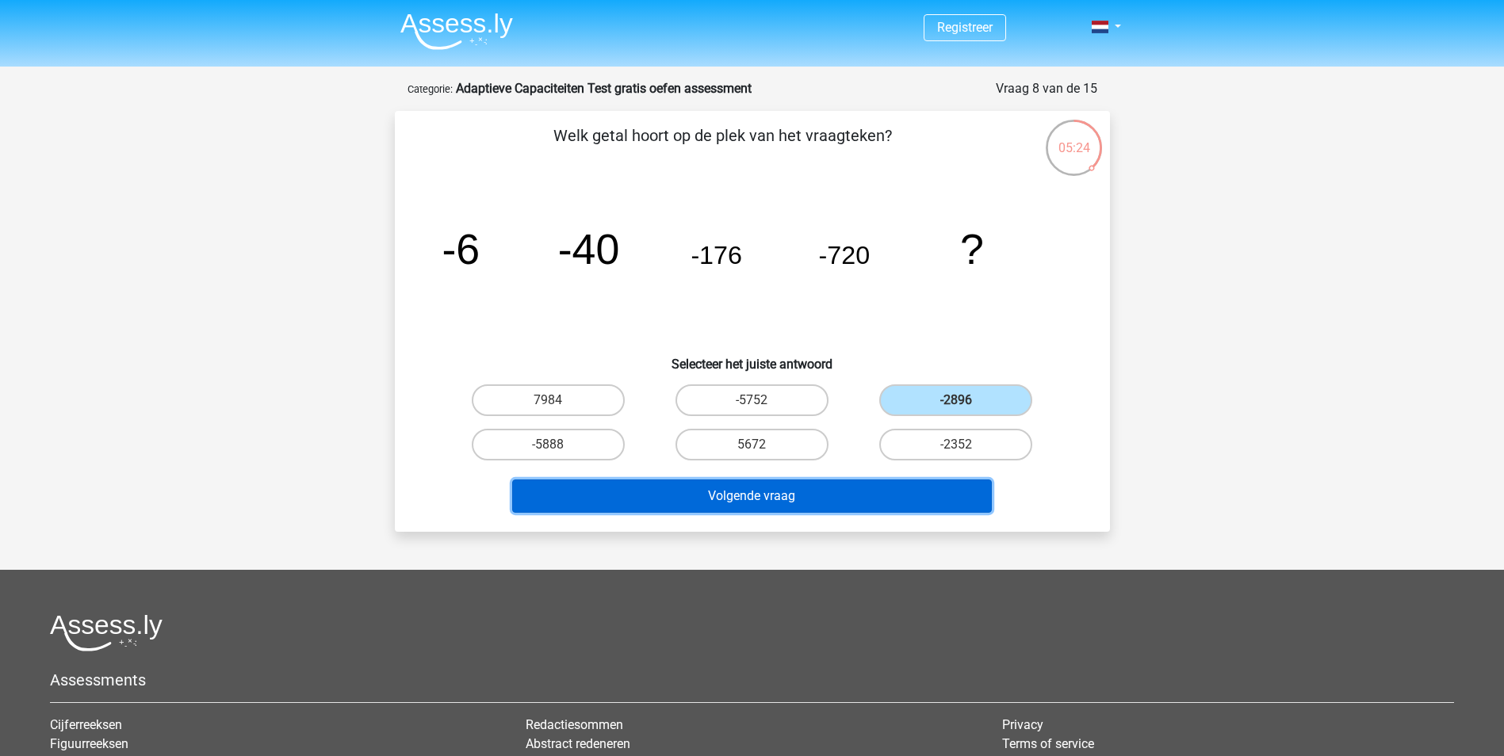
click at [805, 489] on button "Volgende vraag" at bounding box center [752, 496] width 480 height 33
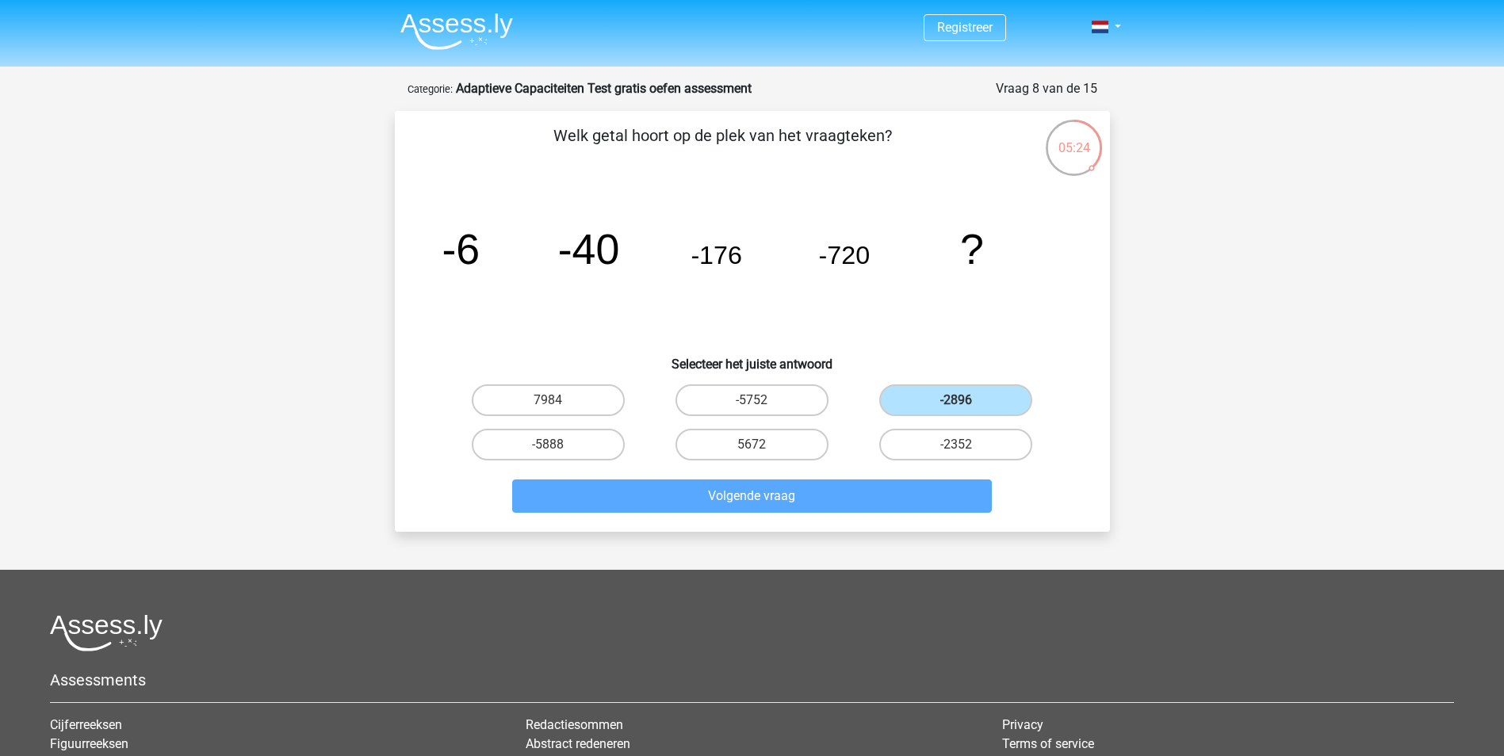
scroll to position [79, 0]
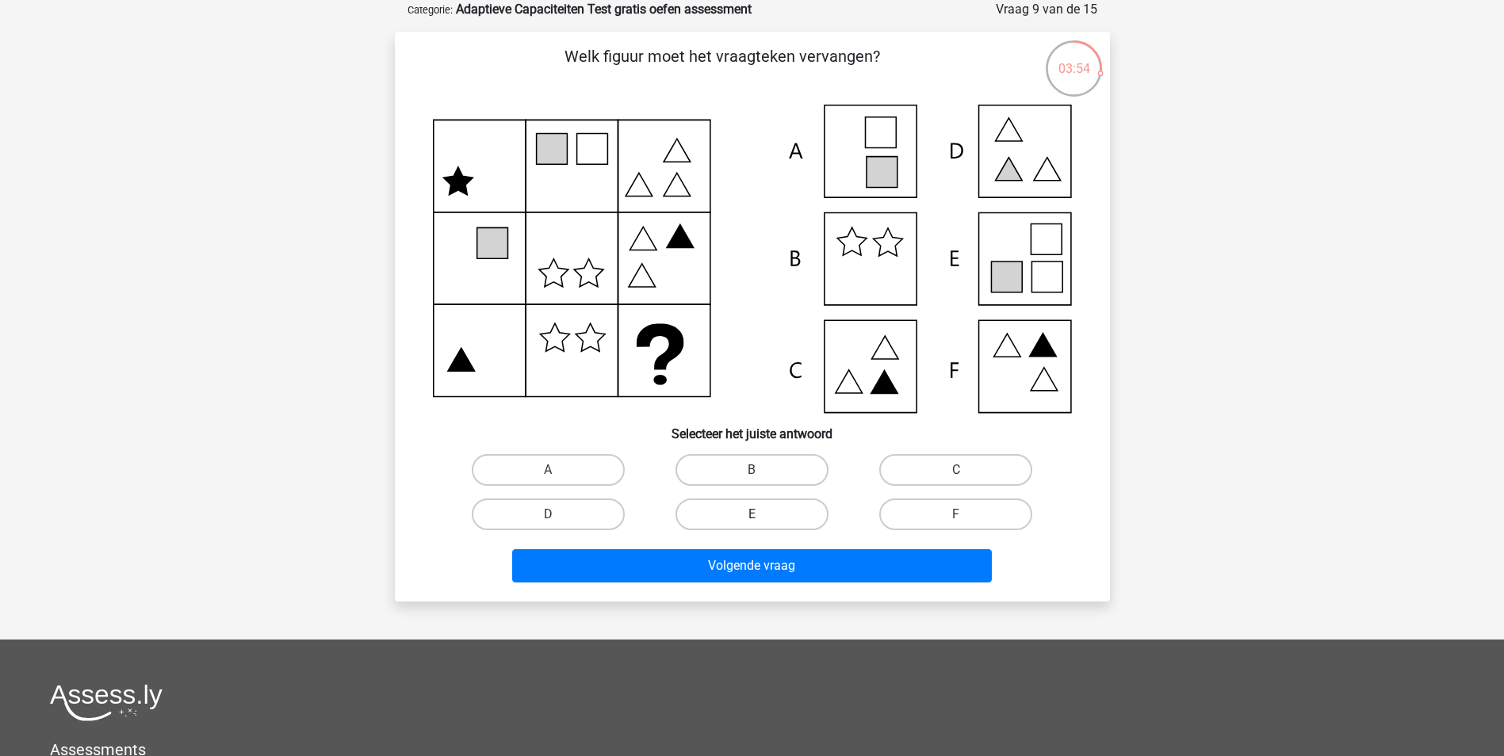
click at [779, 510] on label "E" at bounding box center [751, 515] width 153 height 32
click at [762, 514] on input "E" at bounding box center [756, 519] width 10 height 10
radio input "true"
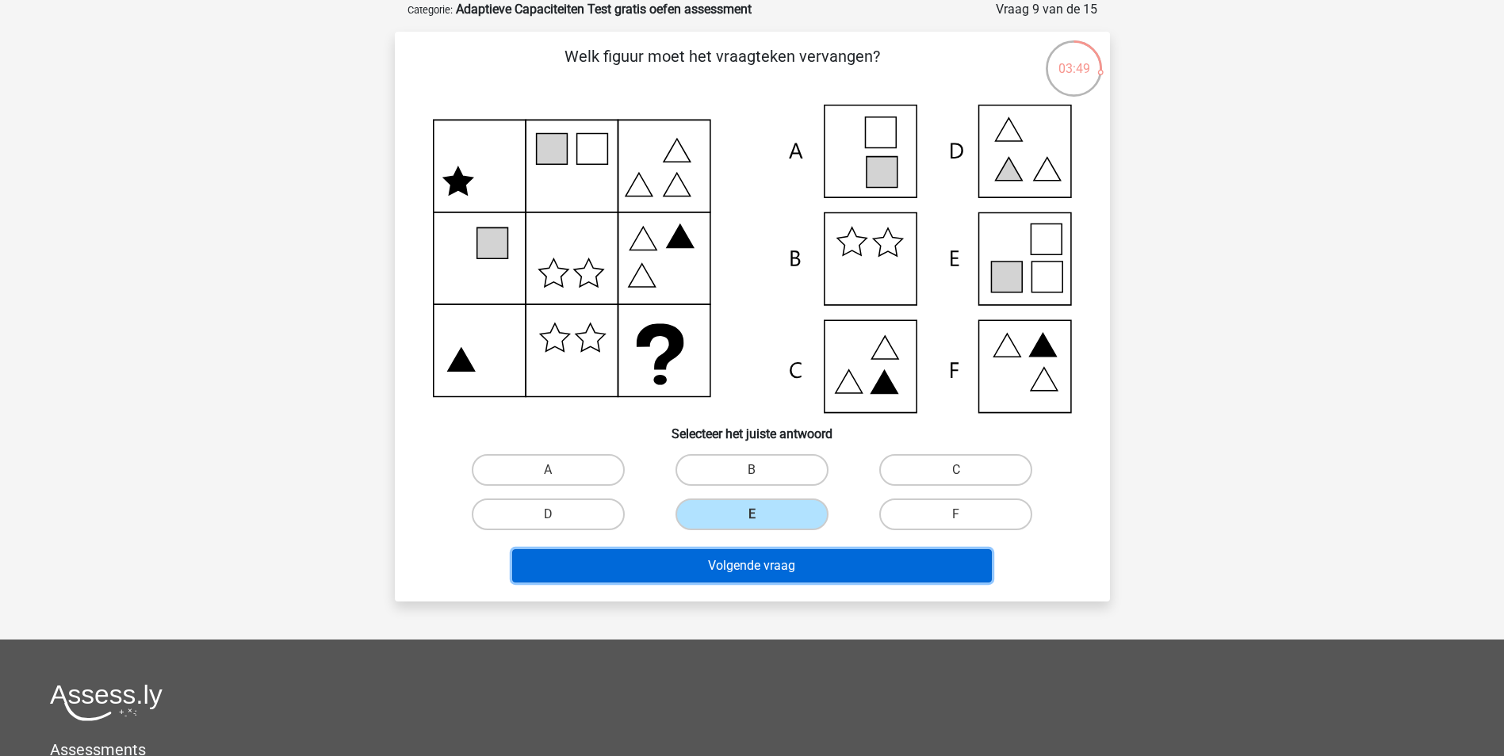
click at [747, 563] on button "Volgende vraag" at bounding box center [752, 565] width 480 height 33
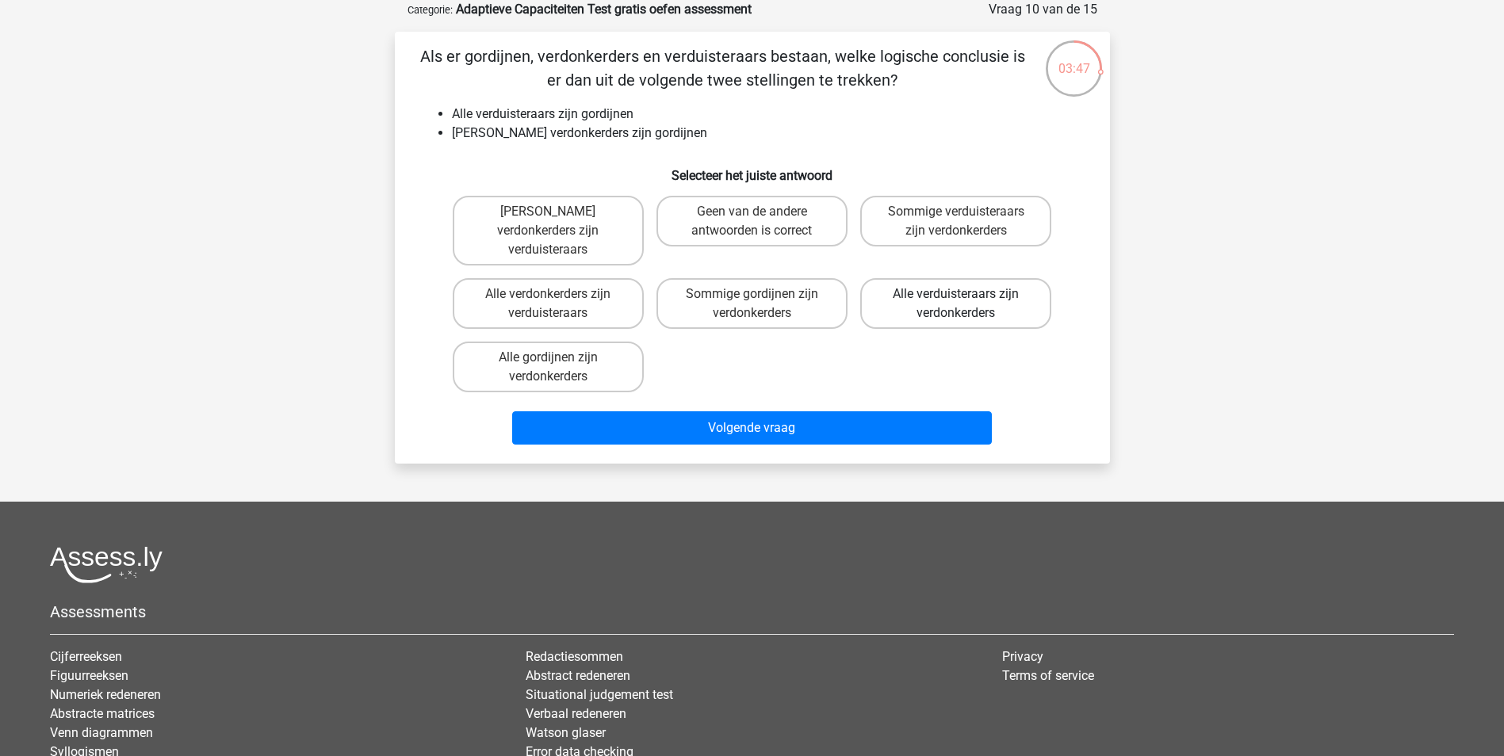
scroll to position [0, 0]
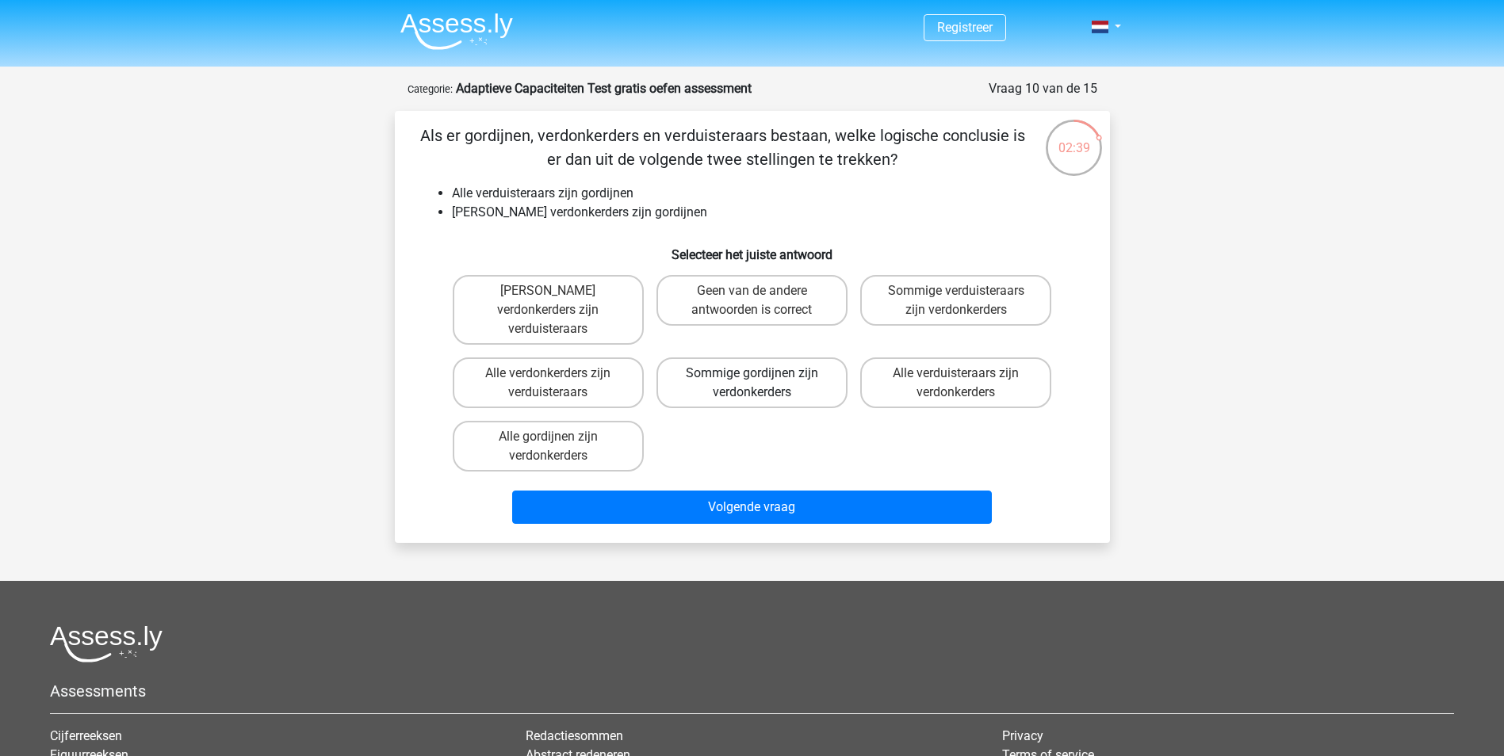
click at [774, 366] on label "Sommige gordijnen zijn verdonkerders" at bounding box center [751, 382] width 191 height 51
click at [762, 373] on input "Sommige gordijnen zijn verdonkerders" at bounding box center [756, 378] width 10 height 10
radio input "true"
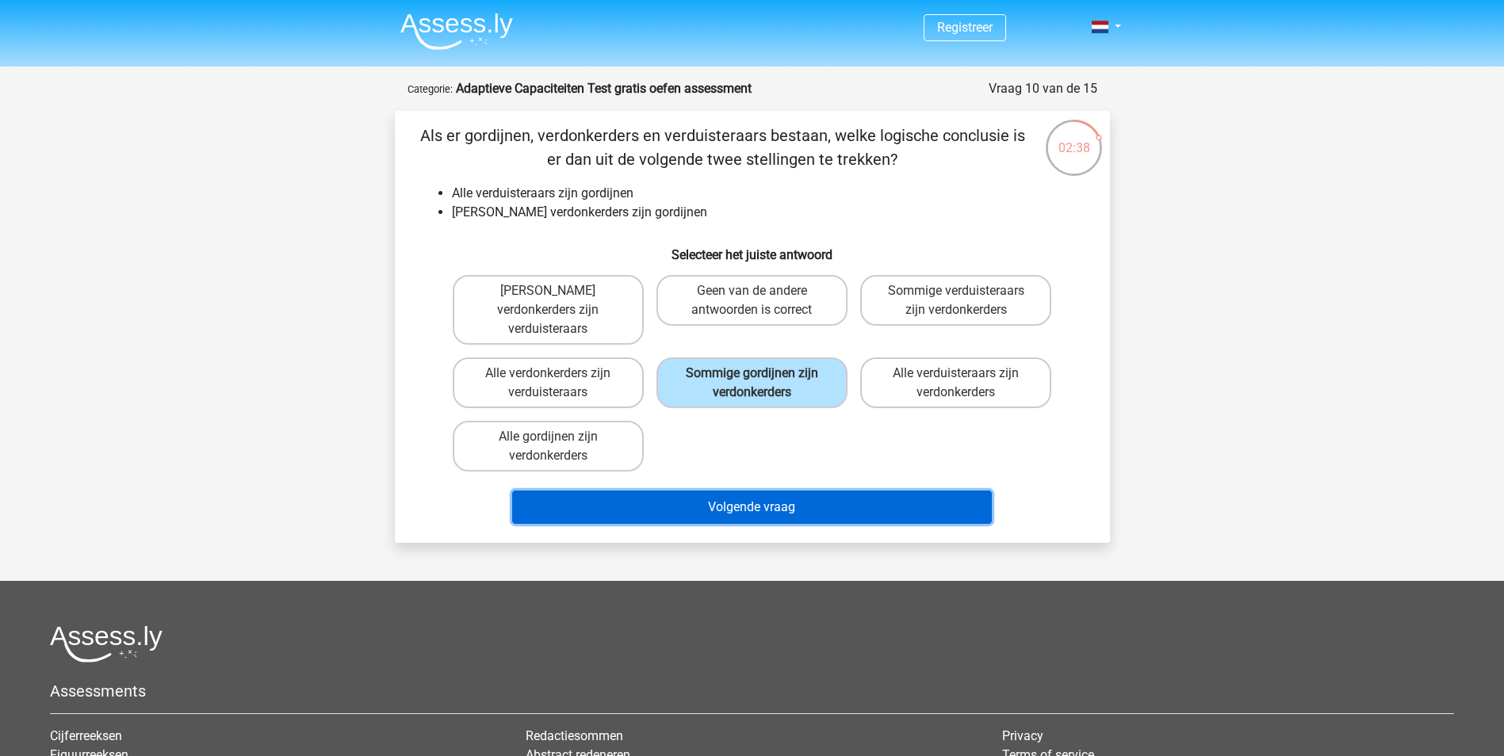
click at [790, 493] on button "Volgende vraag" at bounding box center [752, 507] width 480 height 33
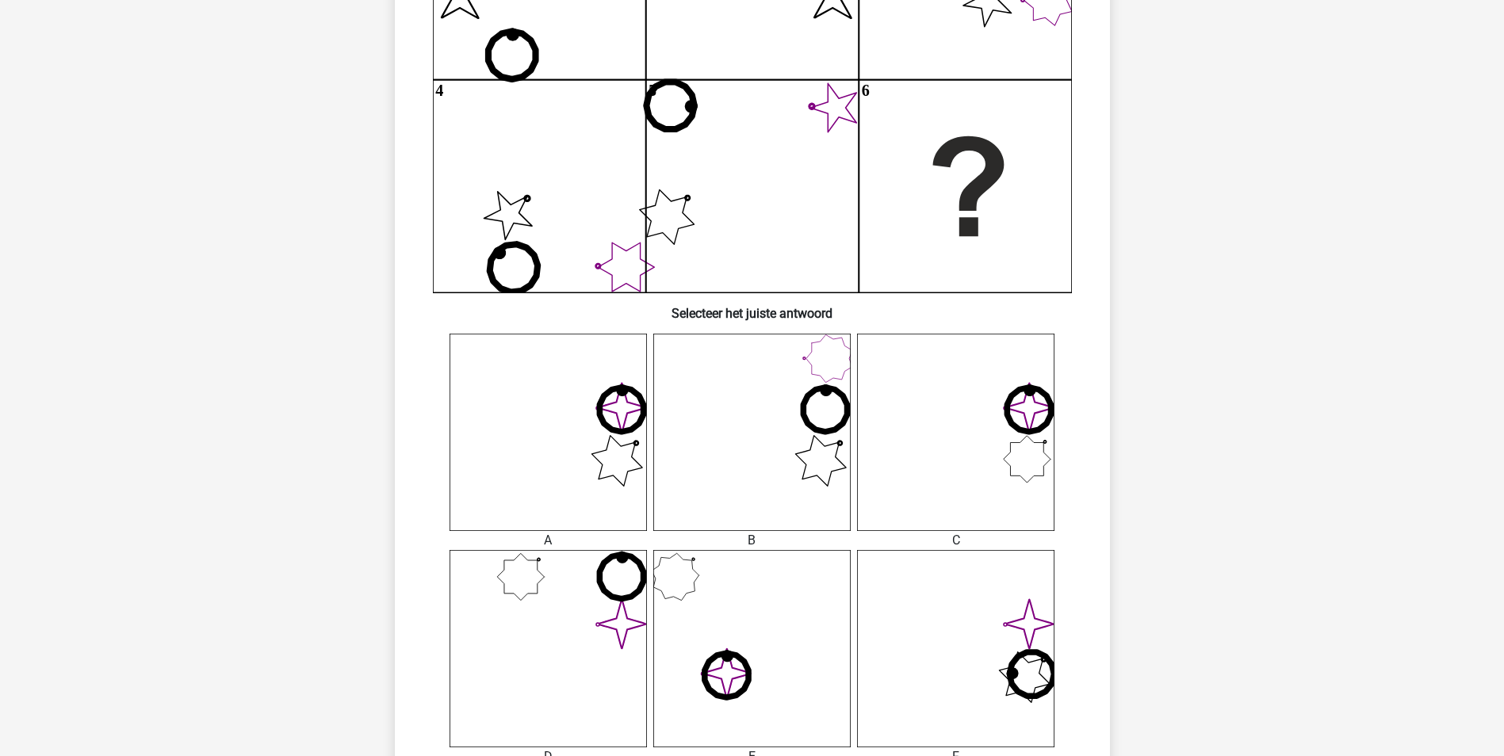
scroll to position [555, 0]
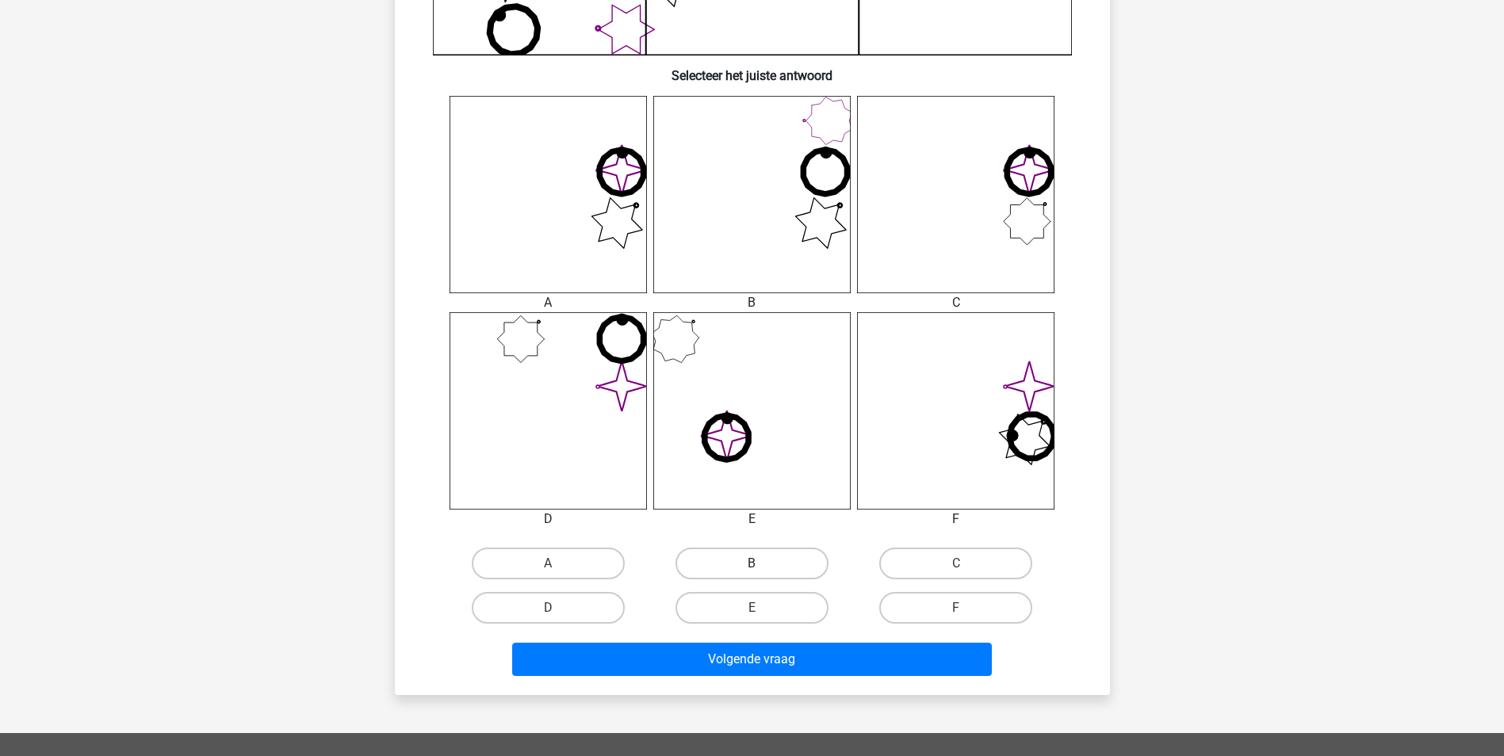
click at [764, 565] on label "B" at bounding box center [751, 564] width 153 height 32
click at [762, 565] on input "B" at bounding box center [756, 569] width 10 height 10
radio input "true"
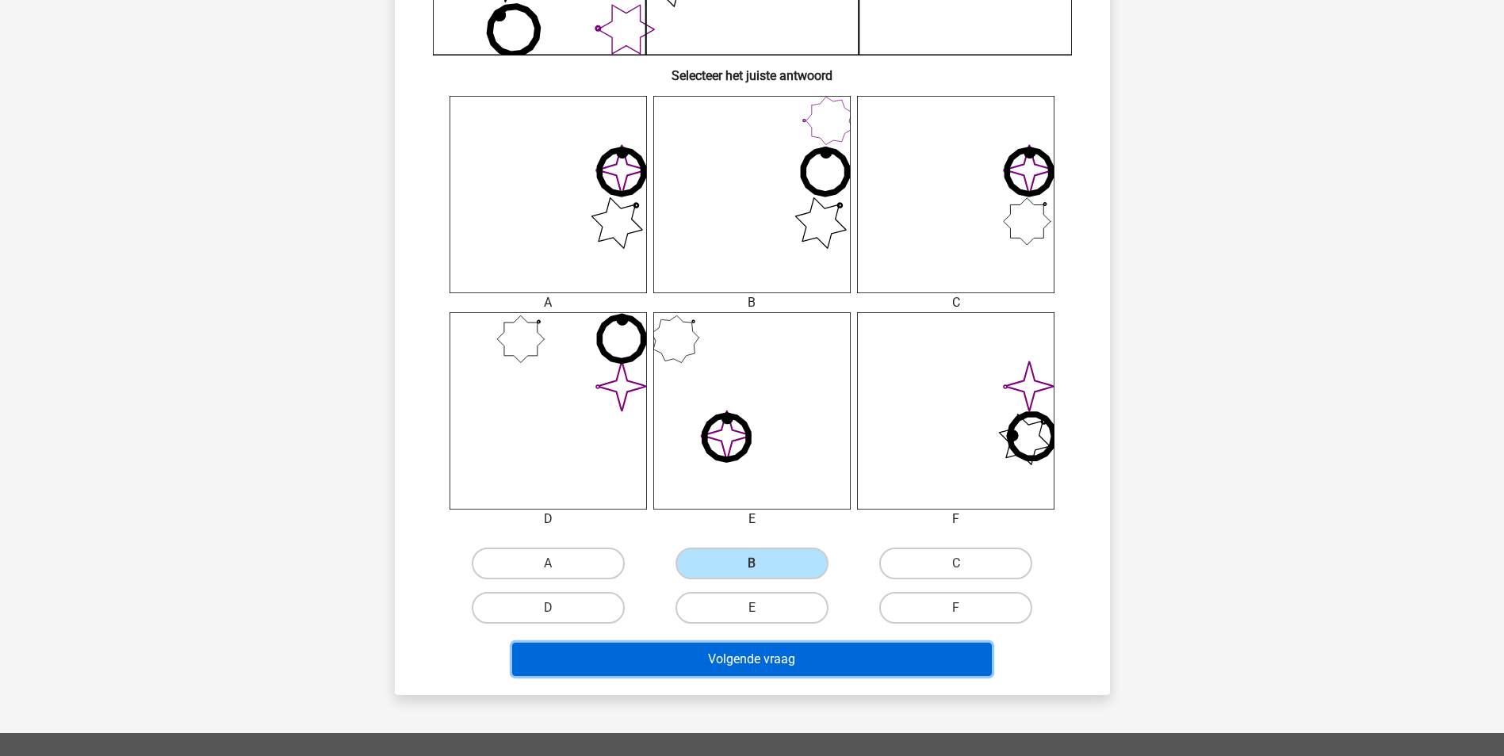
click at [740, 645] on button "Volgende vraag" at bounding box center [752, 659] width 480 height 33
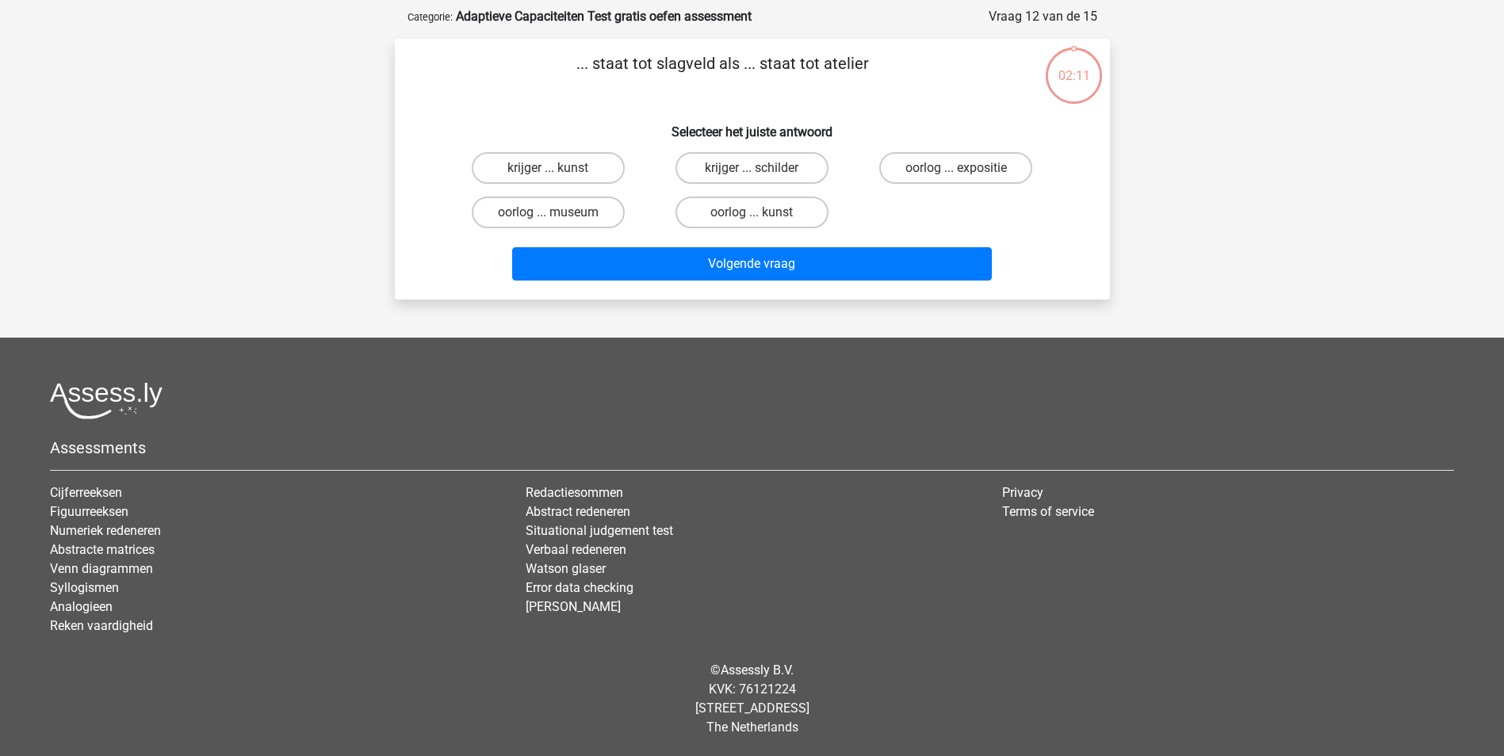
scroll to position [0, 0]
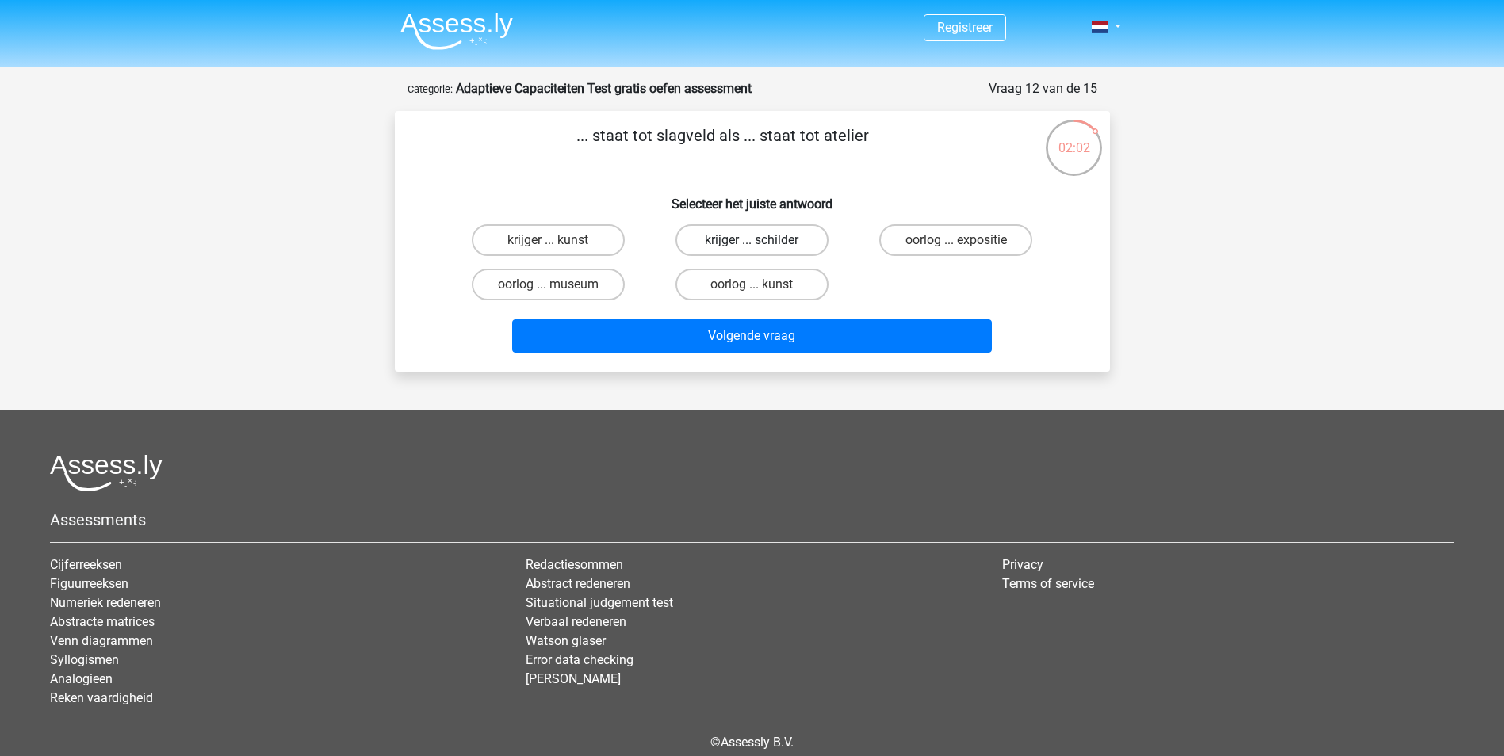
click at [770, 242] on label "krijger ... schilder" at bounding box center [751, 240] width 153 height 32
click at [762, 242] on input "krijger ... schilder" at bounding box center [756, 245] width 10 height 10
radio input "true"
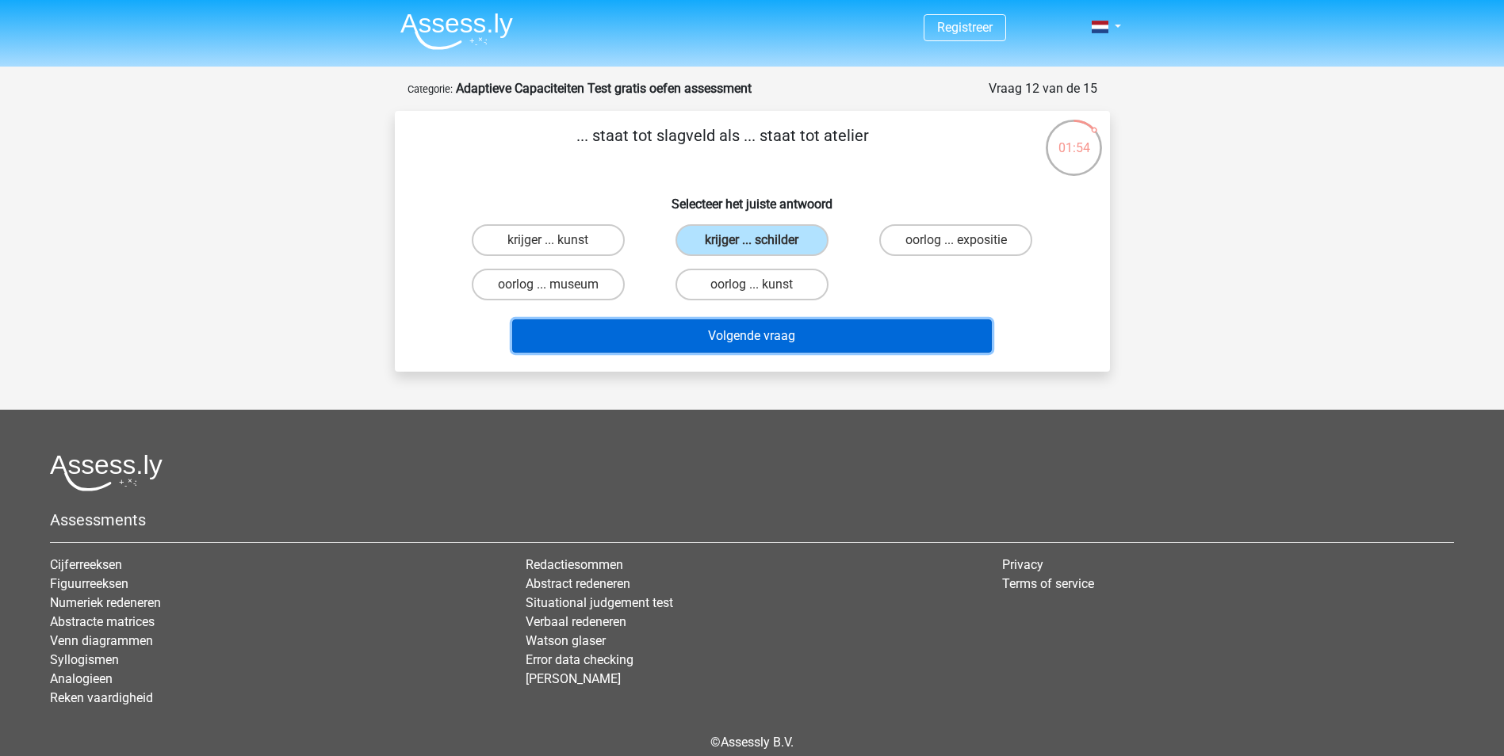
click at [744, 350] on button "Volgende vraag" at bounding box center [752, 335] width 480 height 33
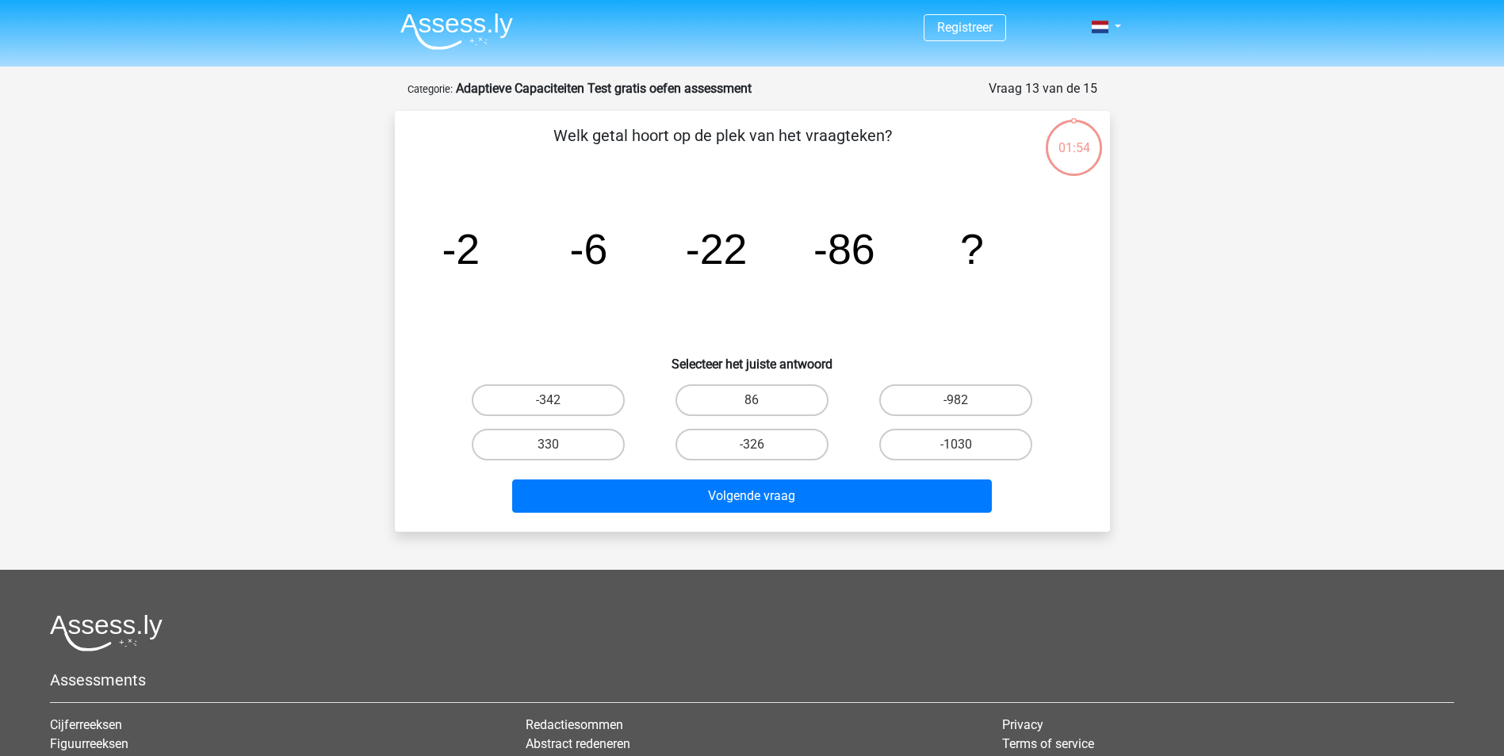
scroll to position [79, 0]
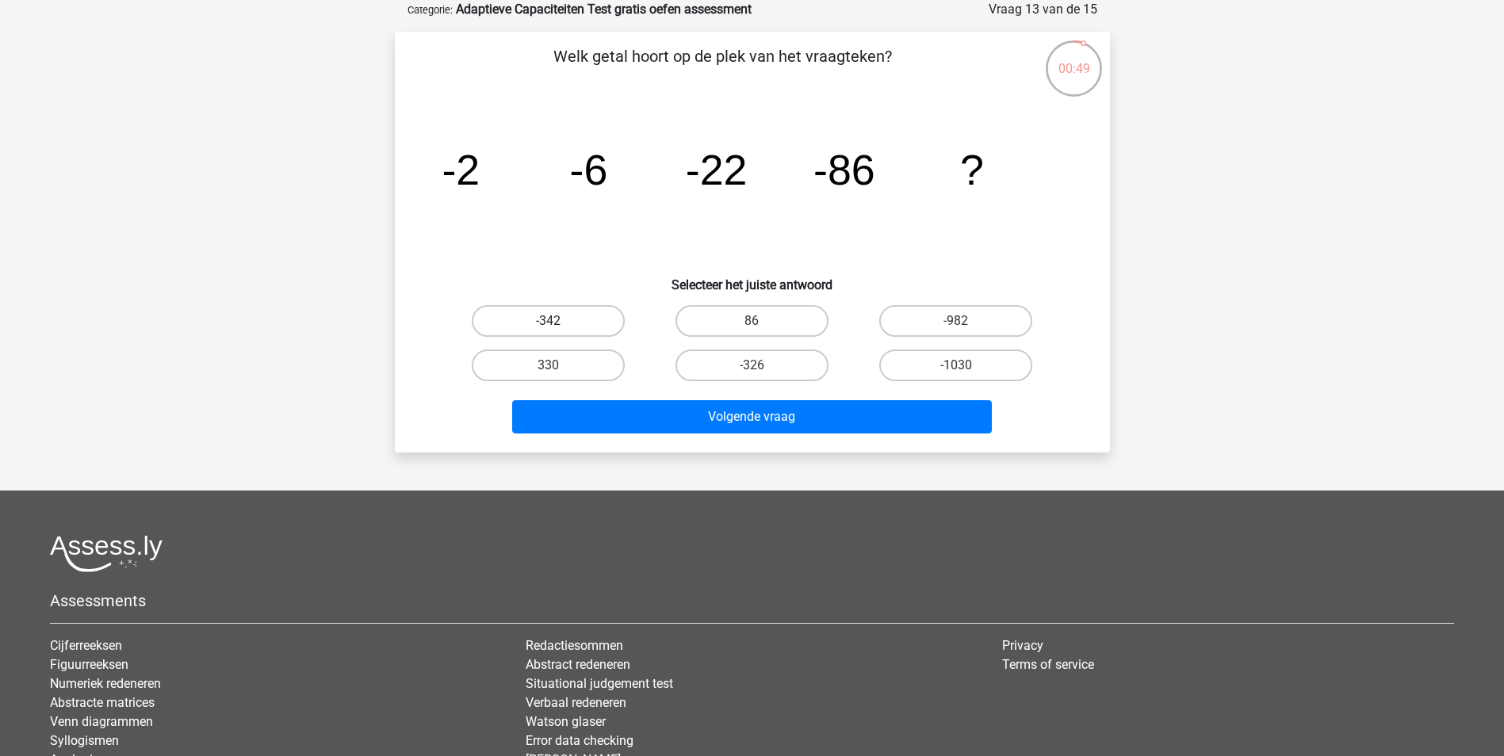
click at [583, 324] on label "-342" at bounding box center [548, 321] width 153 height 32
click at [558, 324] on input "-342" at bounding box center [553, 326] width 10 height 10
radio input "true"
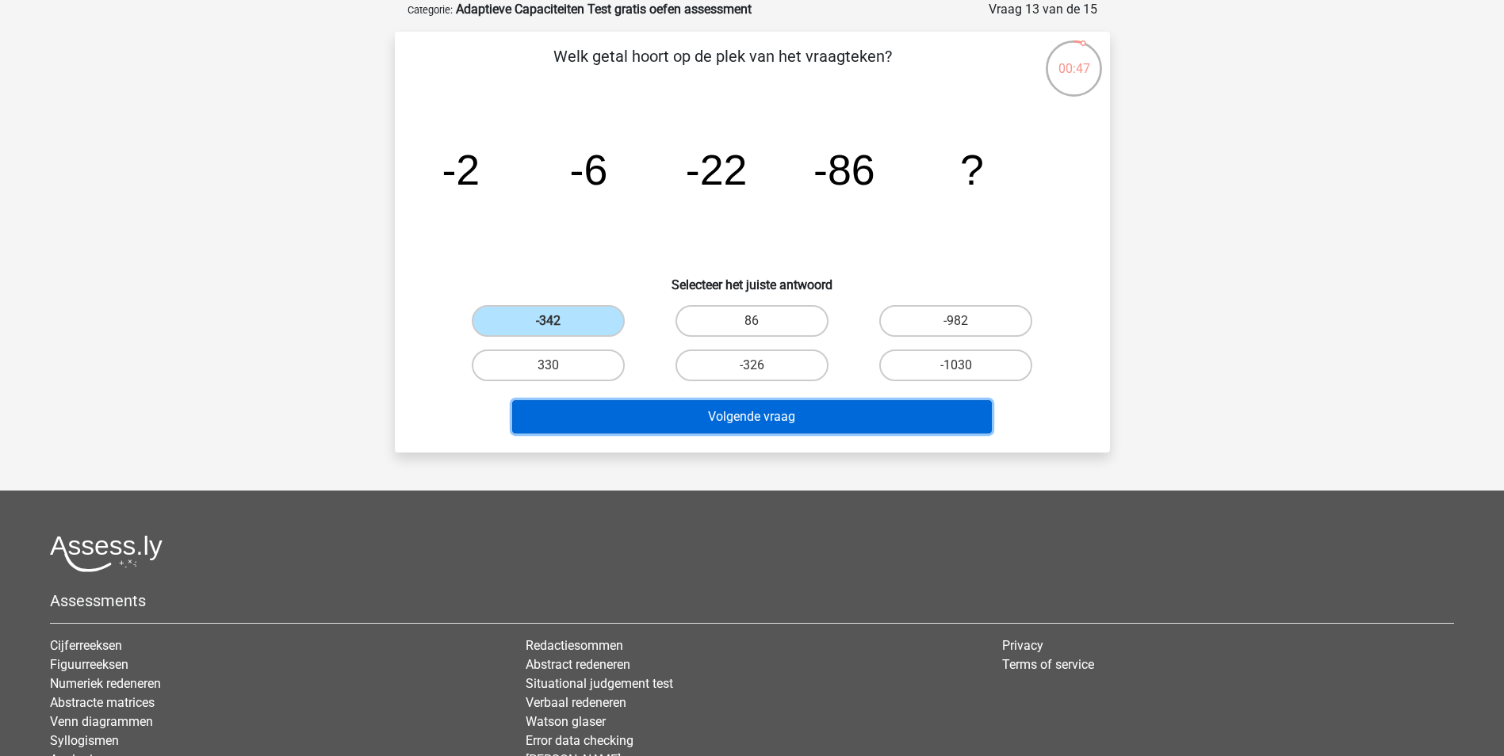
click at [688, 418] on button "Volgende vraag" at bounding box center [752, 416] width 480 height 33
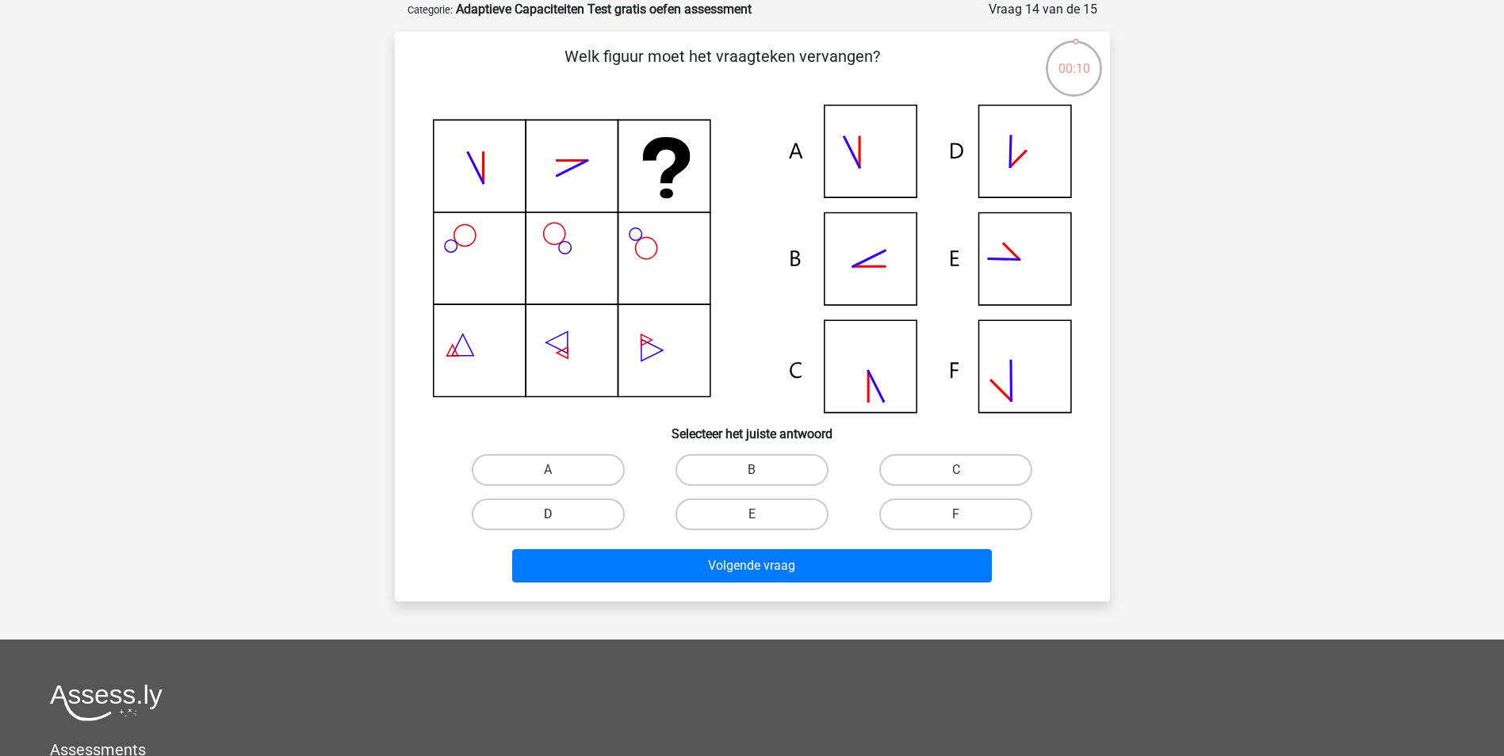
click at [595, 506] on label "D" at bounding box center [548, 515] width 153 height 32
click at [558, 514] on input "D" at bounding box center [553, 519] width 10 height 10
radio input "true"
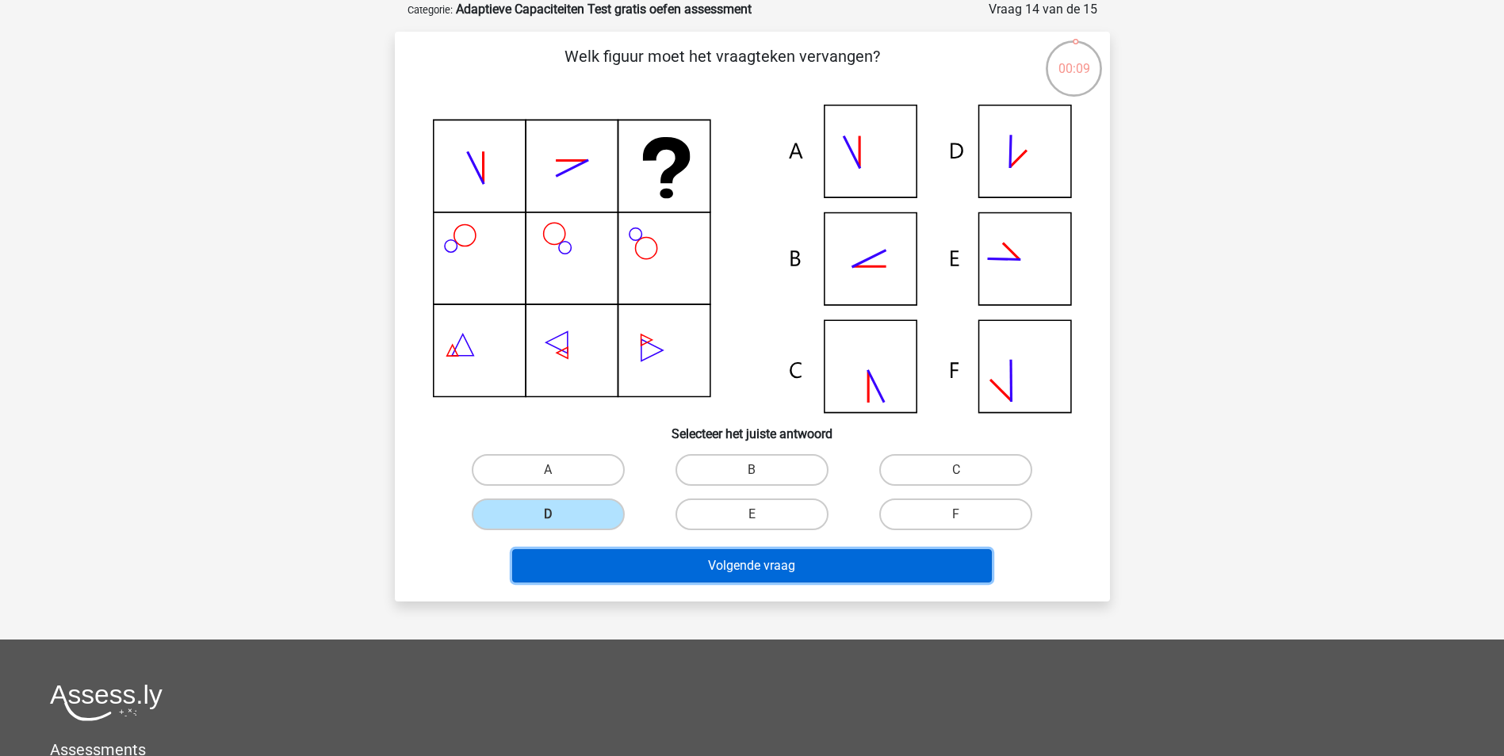
click at [717, 557] on button "Volgende vraag" at bounding box center [752, 565] width 480 height 33
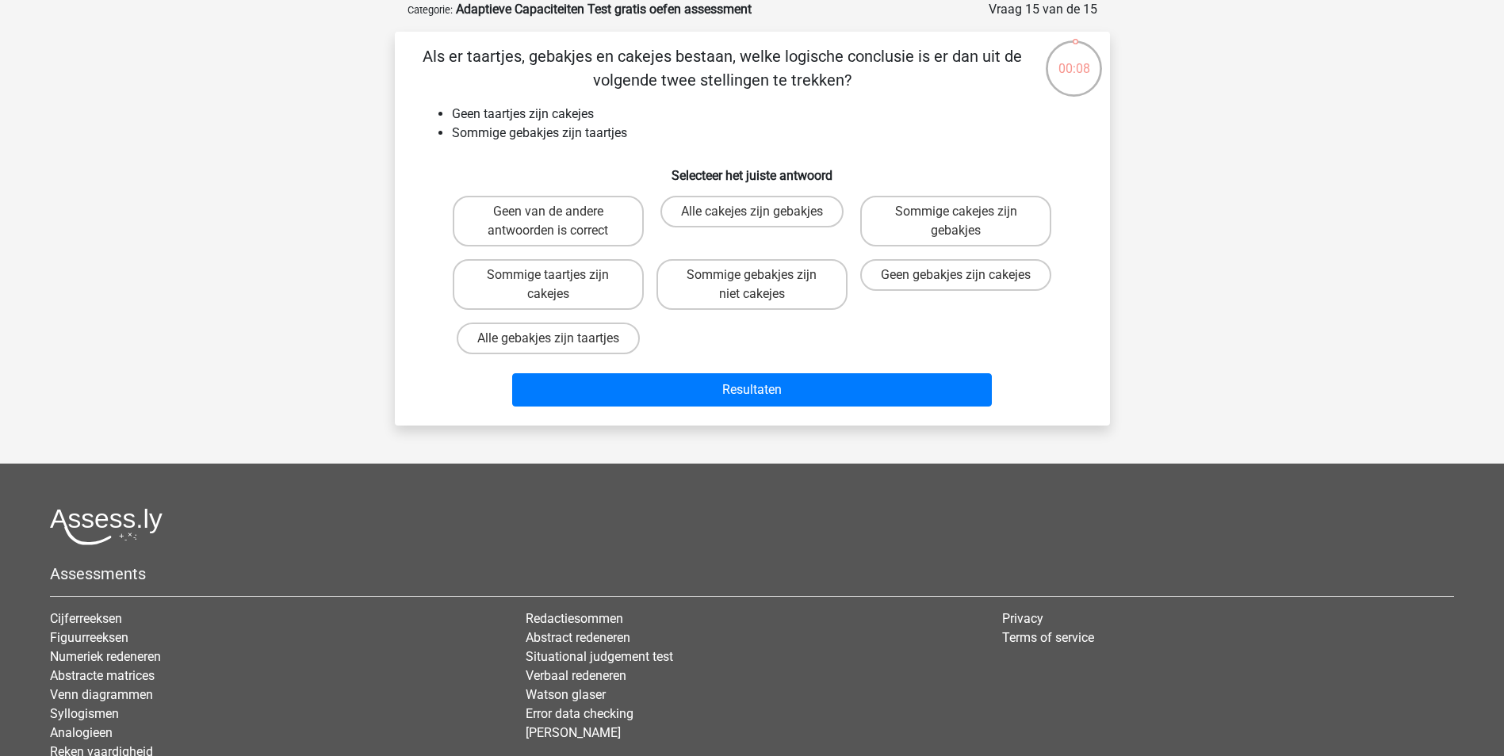
scroll to position [0, 0]
